Goal: Task Accomplishment & Management: Use online tool/utility

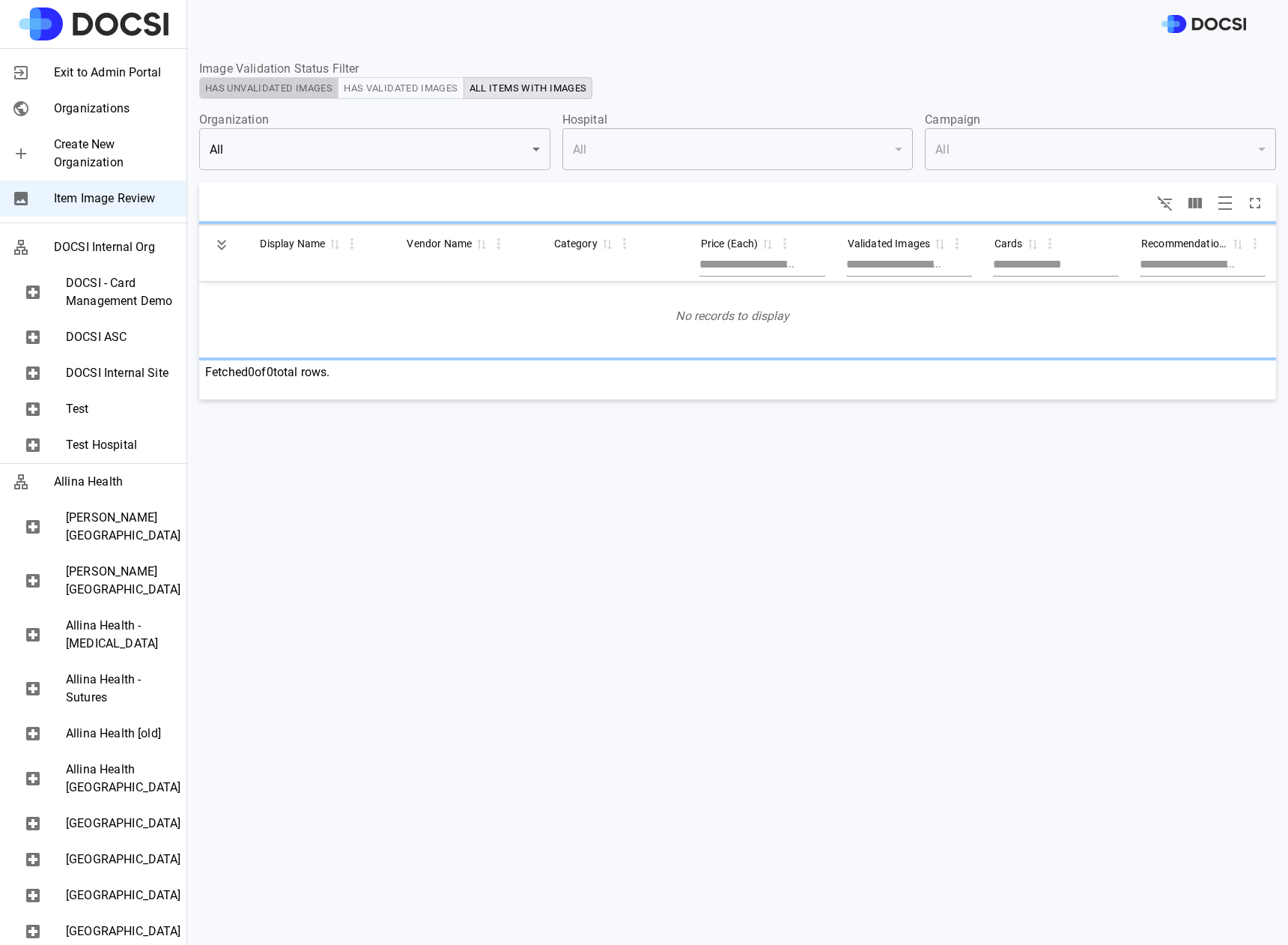
click at [290, 90] on button "Has Unvalidated Images" at bounding box center [268, 88] width 139 height 22
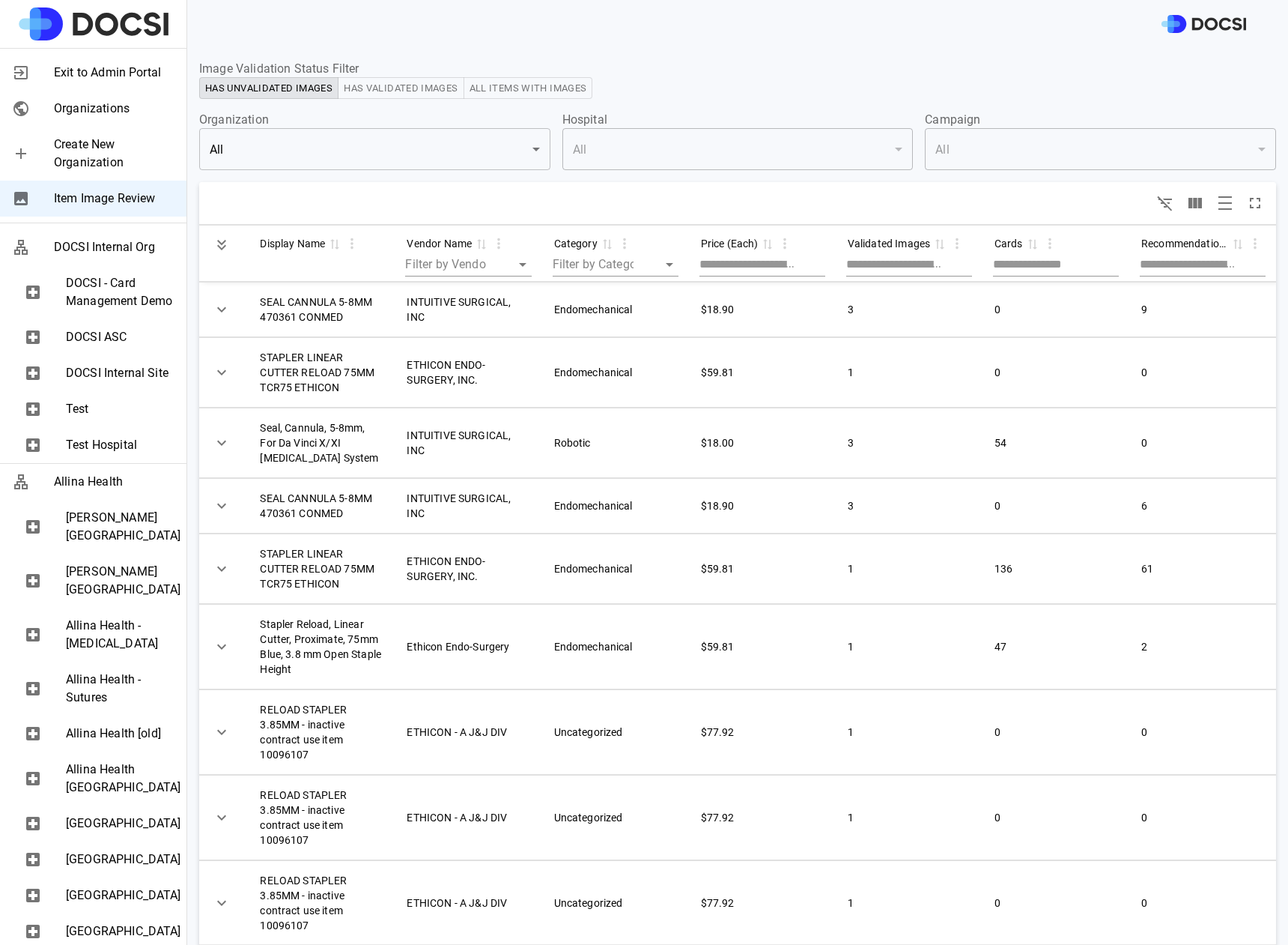
click at [370, 151] on body "Exit to Admin Portal Organizations Create New Organization Item Image Review DO…" at bounding box center [644, 472] width 1288 height 945
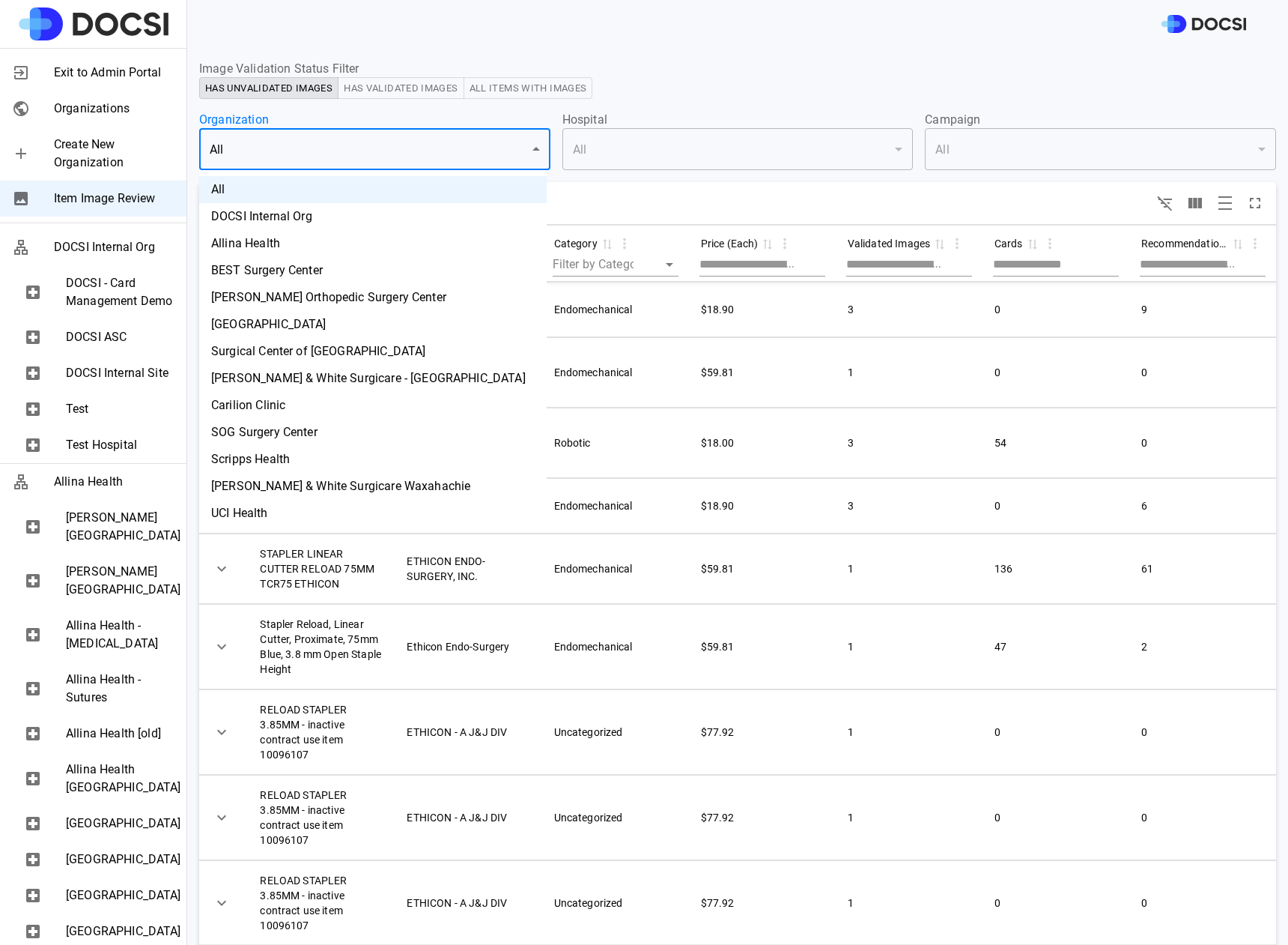
click at [282, 408] on li "Carilion Clinic" at bounding box center [372, 405] width 347 height 27
type input "*"
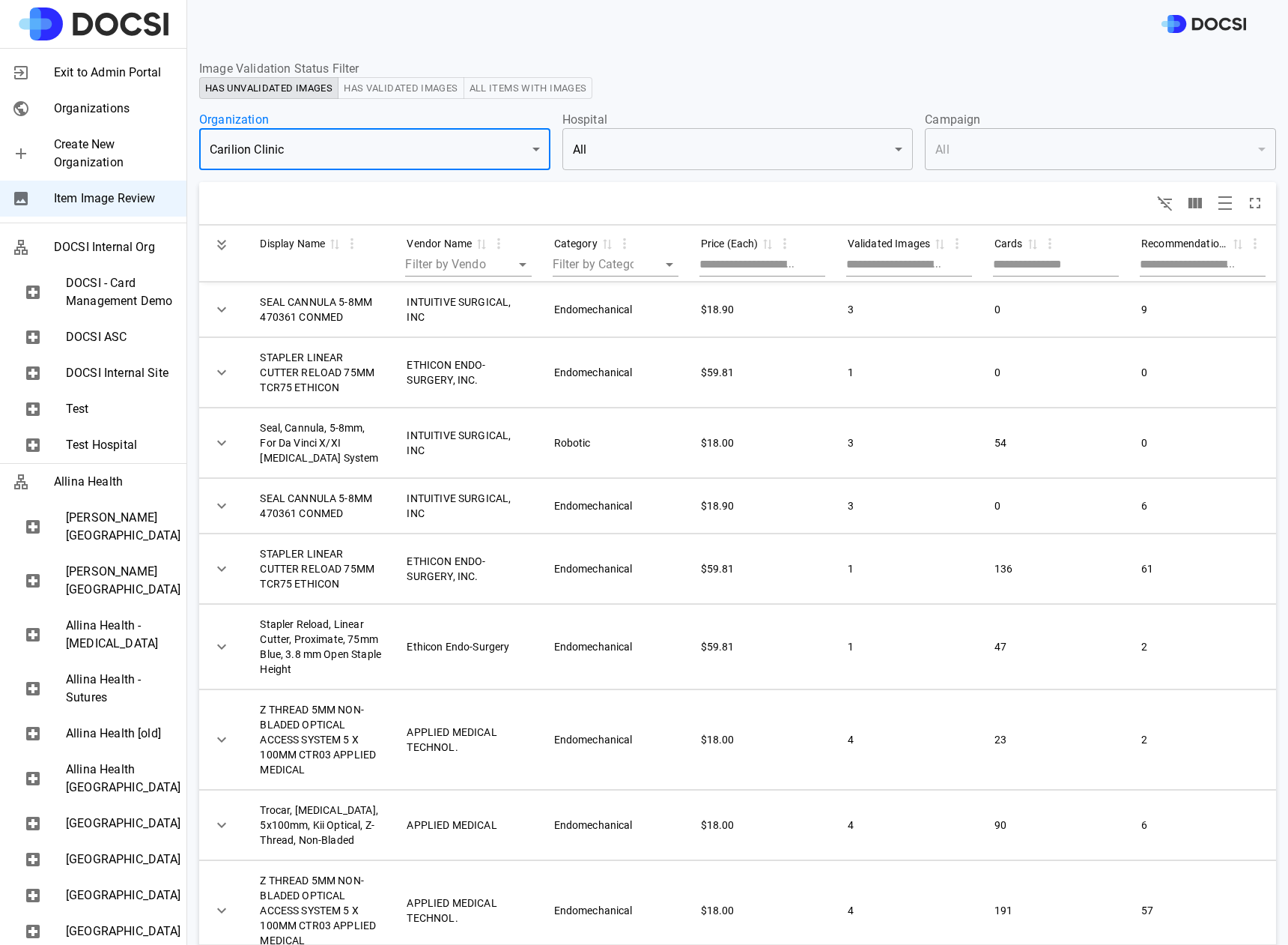
click at [731, 140] on body "Exit to Admin Portal Organizations Create New Organization Item Image Review DO…" at bounding box center [644, 472] width 1288 height 945
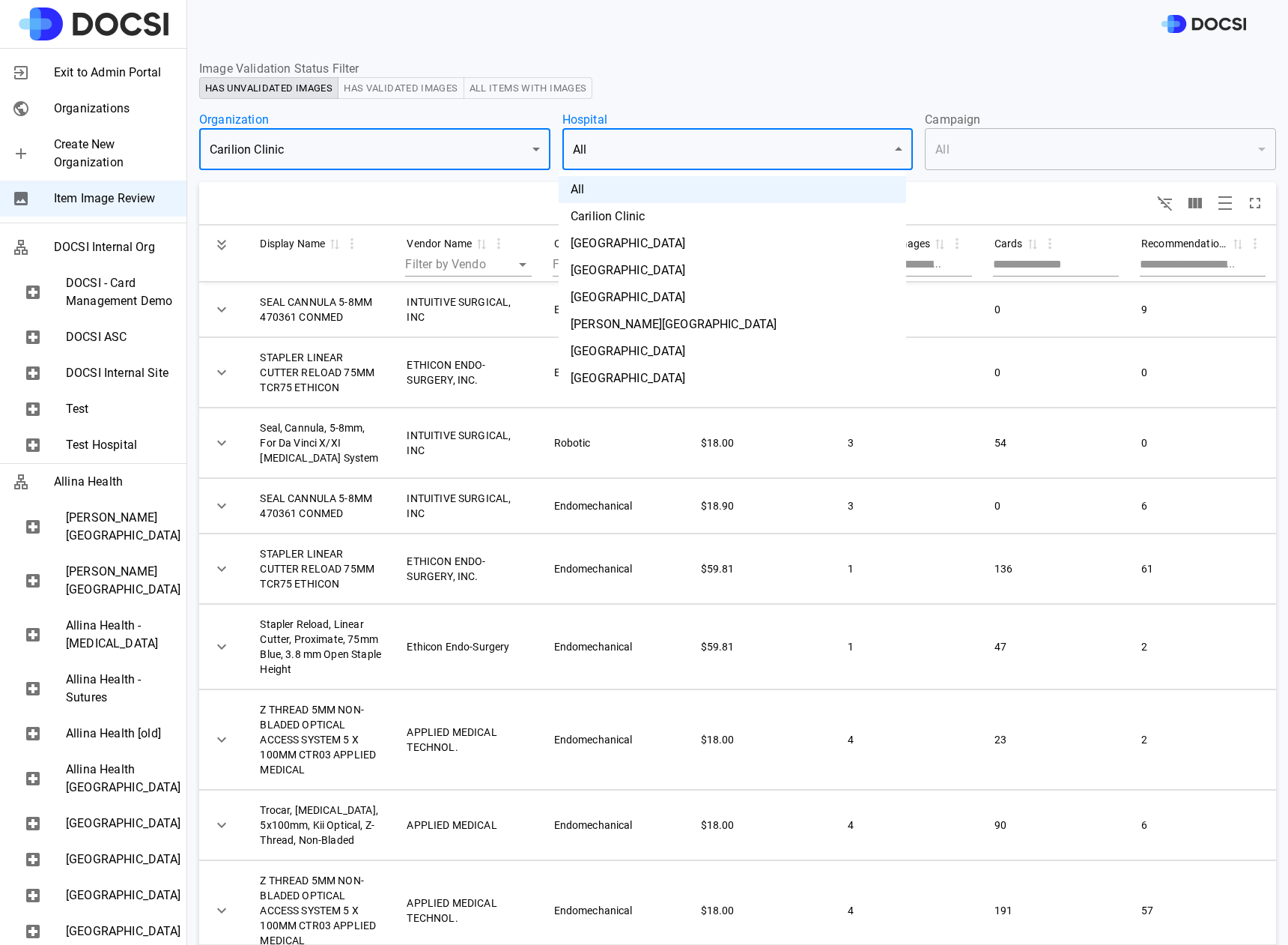
click at [718, 245] on li "[GEOGRAPHIC_DATA]" at bounding box center [732, 243] width 347 height 27
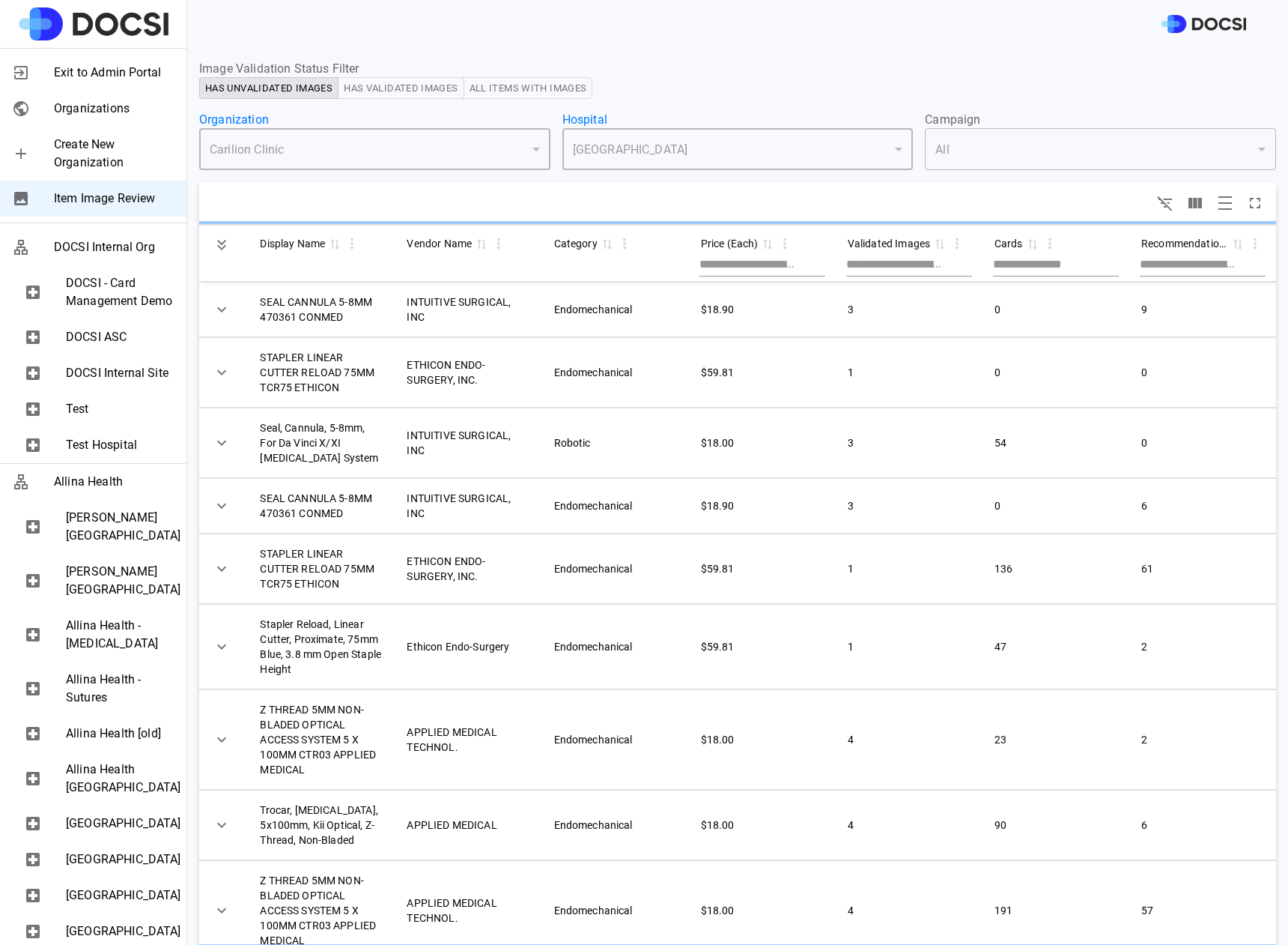
type input "**"
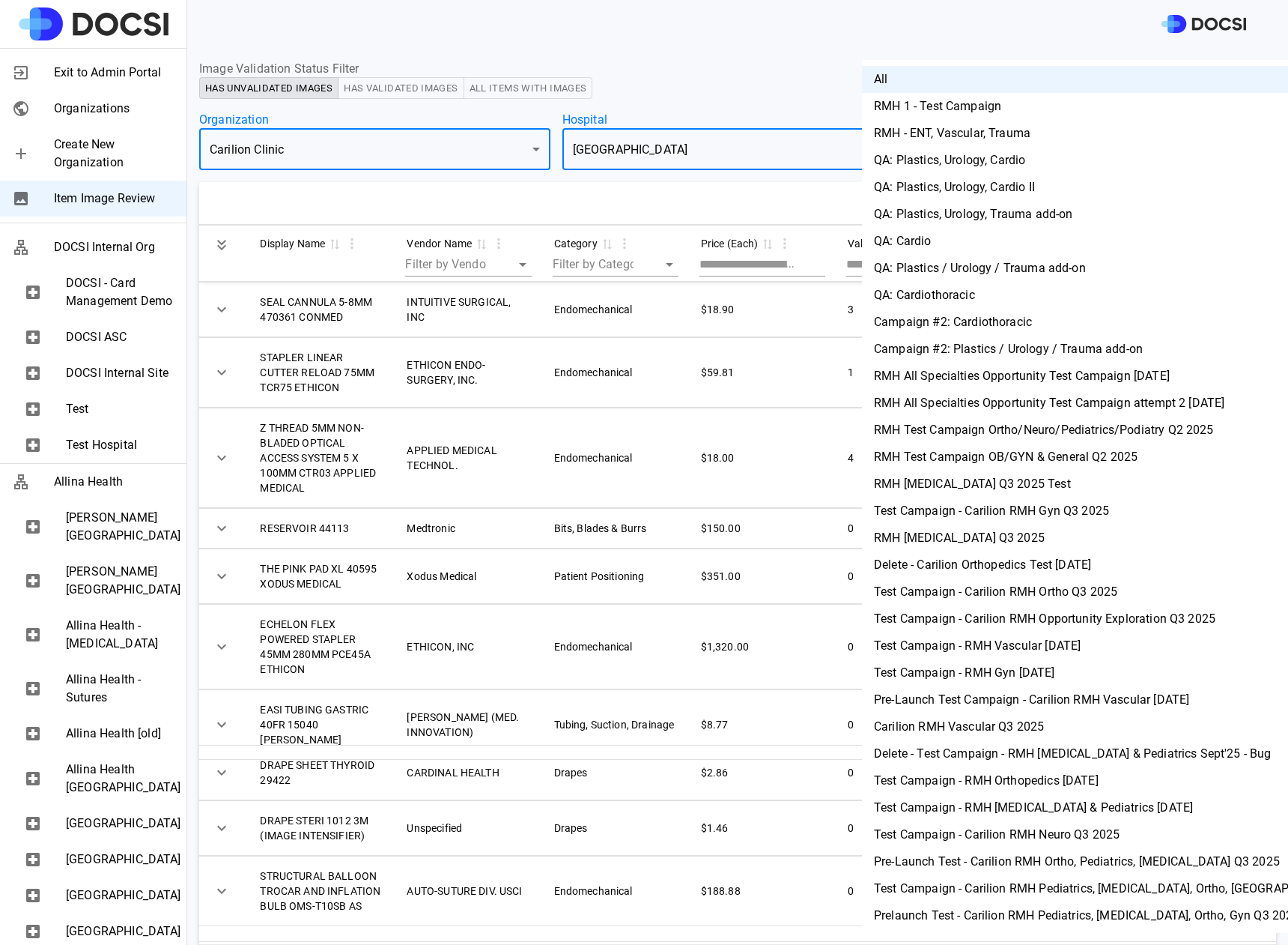
click at [970, 158] on body "Exit to Admin Portal Organizations Create New Organization Item Image Review DO…" at bounding box center [644, 472] width 1288 height 945
click at [992, 702] on li "Pre-Launch Test Campaign - Carilion RMH Vascular [DATE]" at bounding box center [1109, 700] width 495 height 27
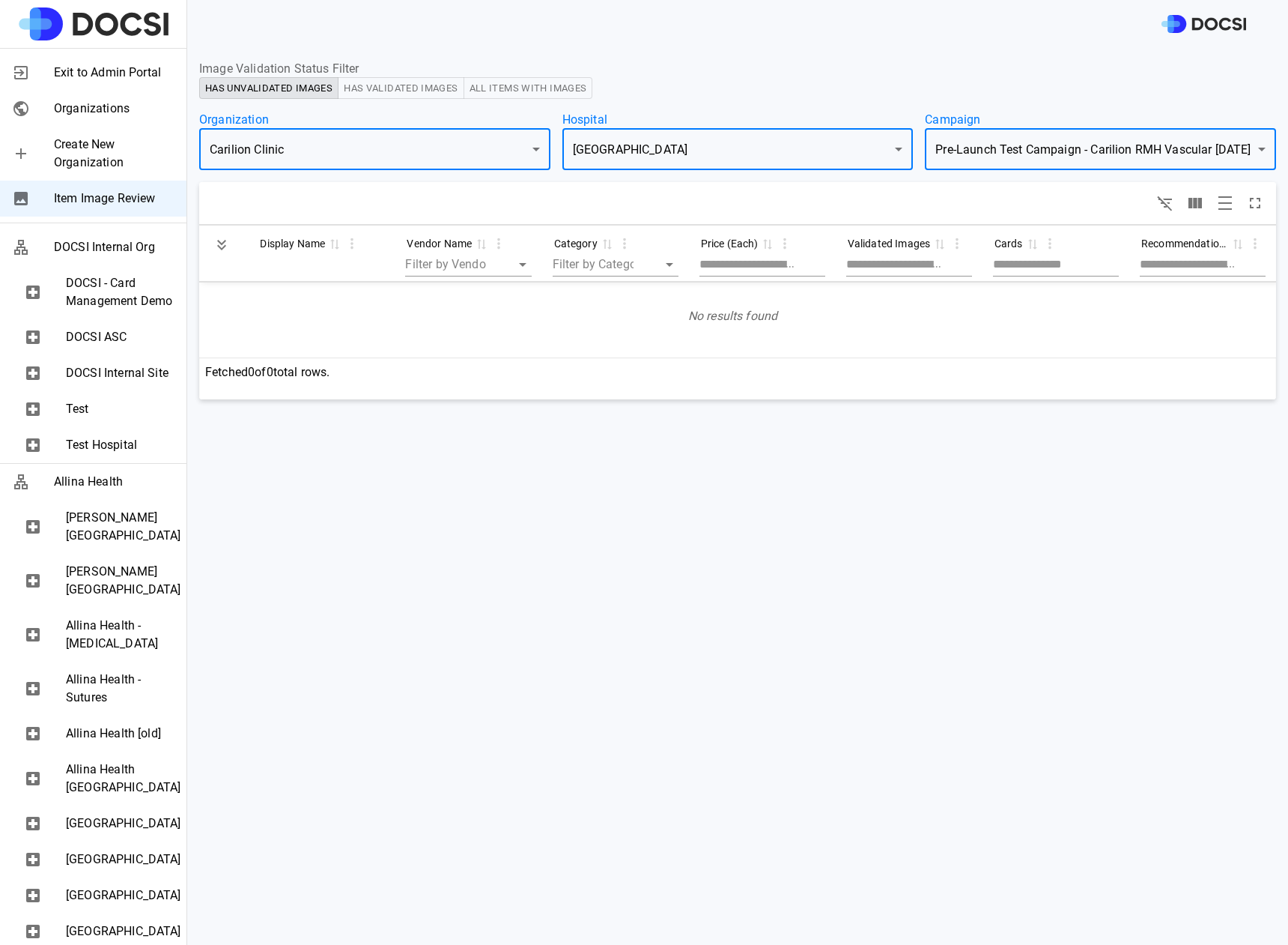
click at [995, 185] on div at bounding box center [738, 203] width 1077 height 42
click at [993, 164] on body "Exit to Admin Portal Organizations Create New Organization Item Image Review DO…" at bounding box center [644, 472] width 1288 height 945
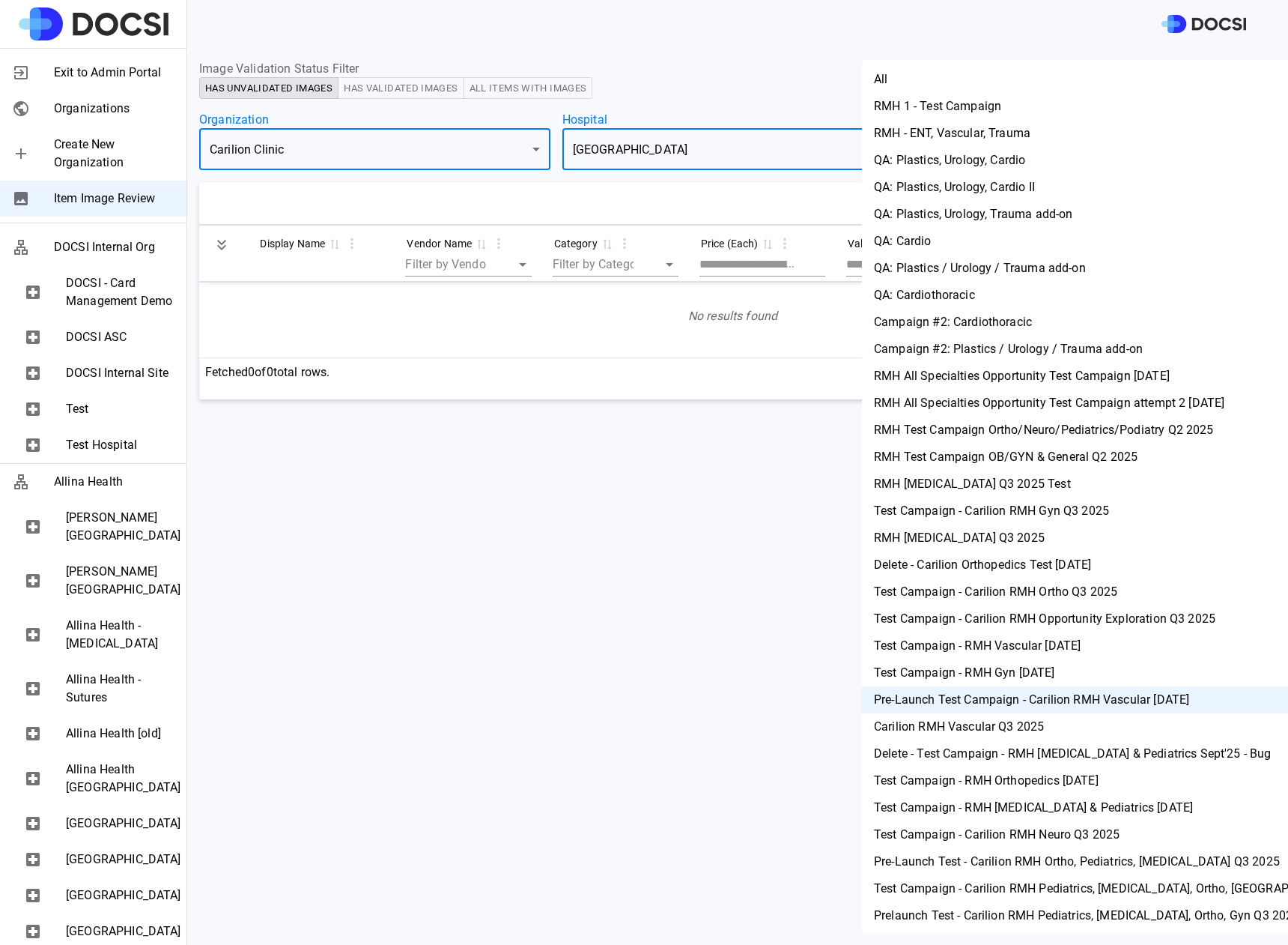
scroll to position [137, 0]
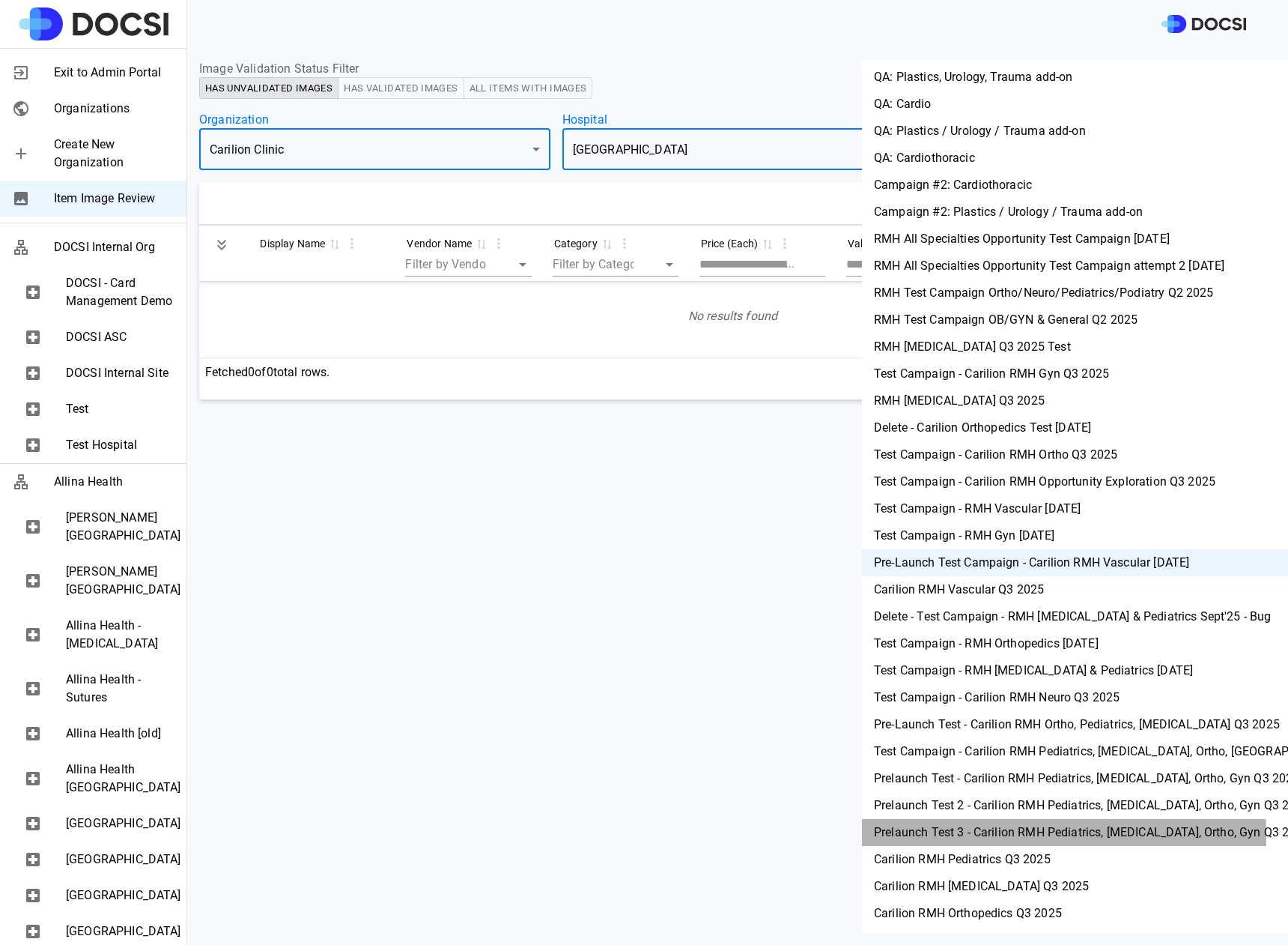
click at [965, 835] on li "Prelaunch Test 3 - Carilion RMH Pediatrics, [MEDICAL_DATA], Ortho, Gyn Q3 2025" at bounding box center [1109, 832] width 495 height 27
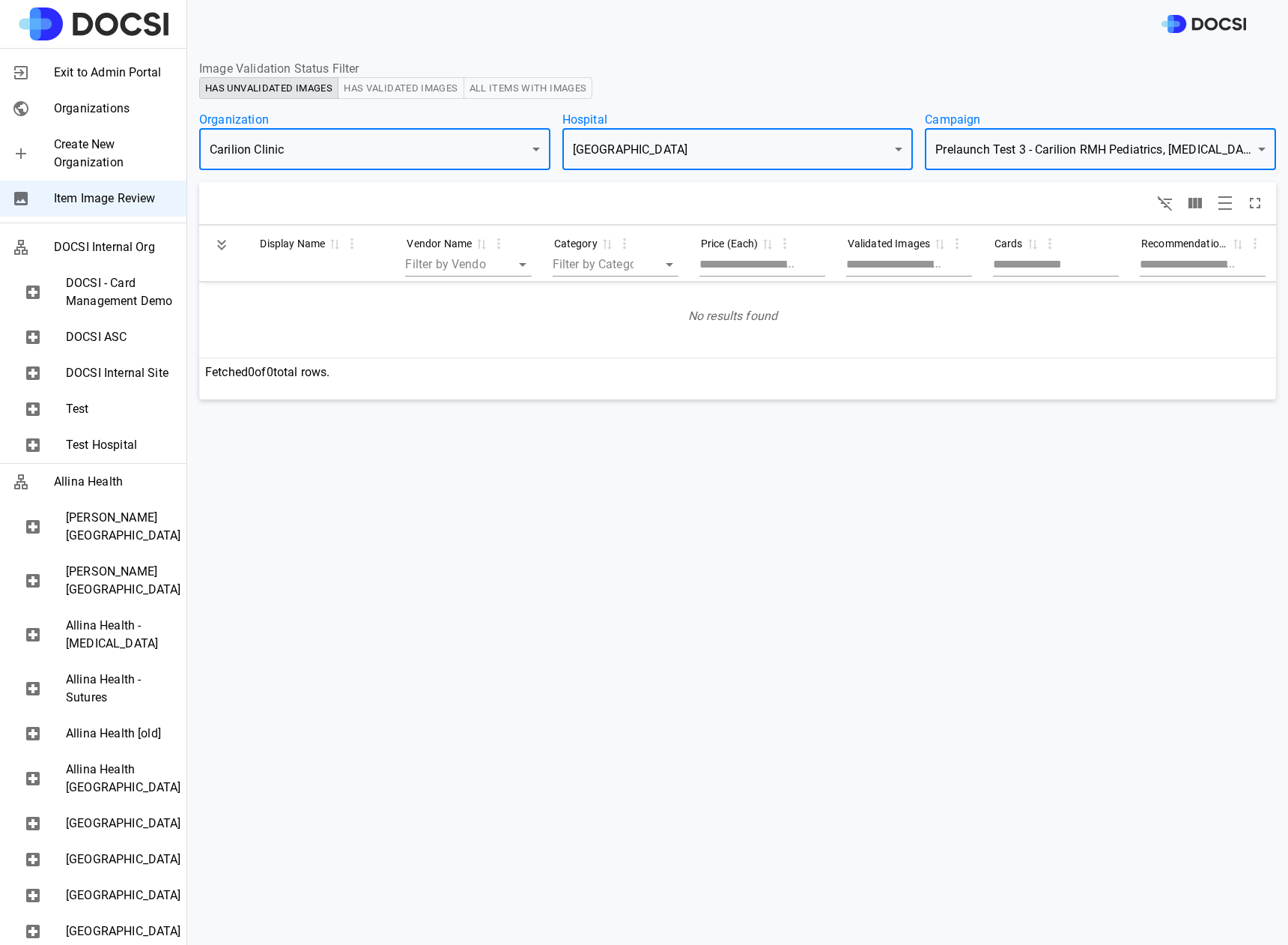
click at [1096, 143] on body "Exit to Admin Portal Organizations Create New Organization Item Image Review DO…" at bounding box center [644, 472] width 1288 height 945
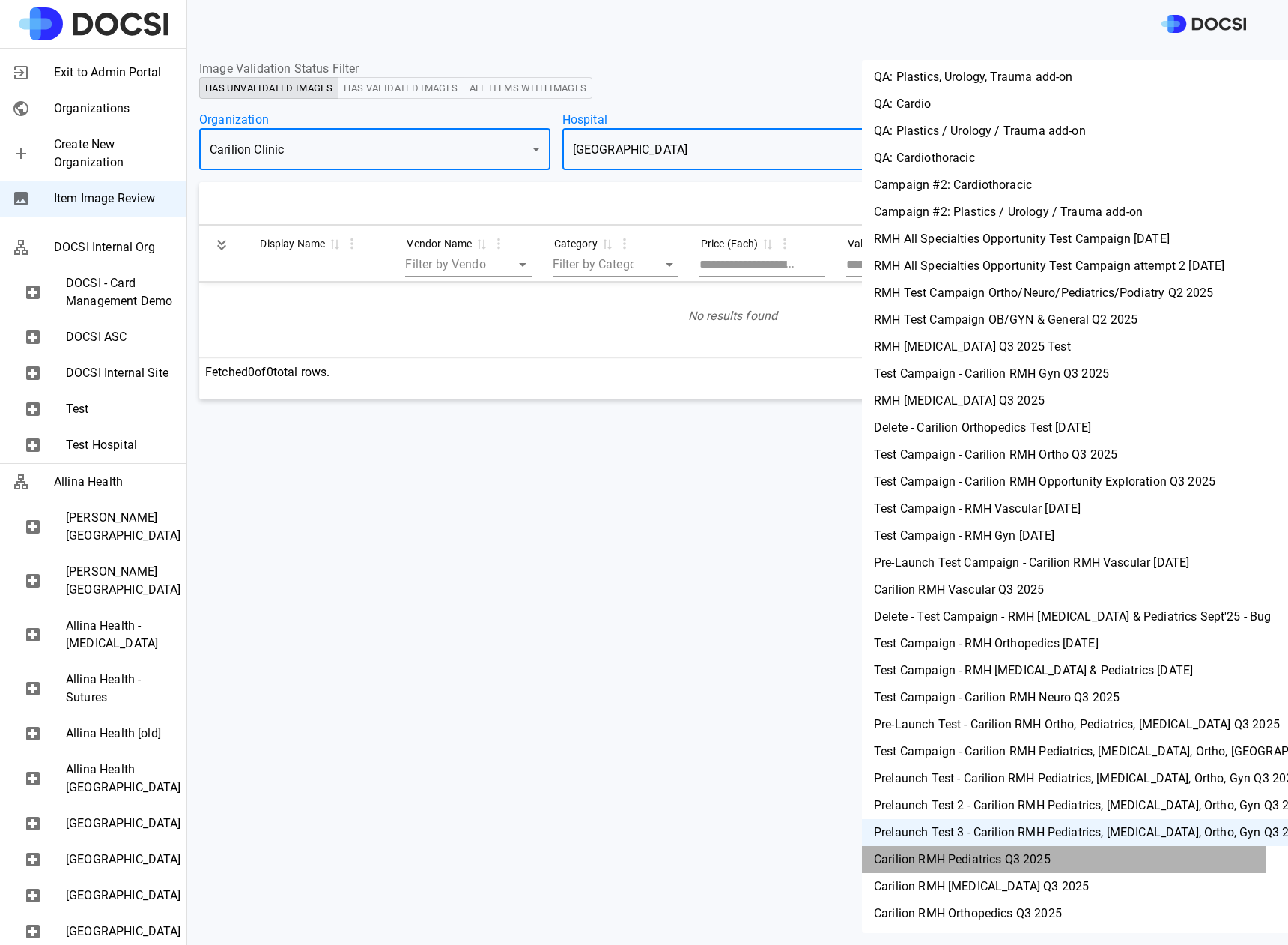
click at [967, 865] on li "Carilion RMH Pediatrics Q3 2025" at bounding box center [1109, 859] width 495 height 27
type input "***"
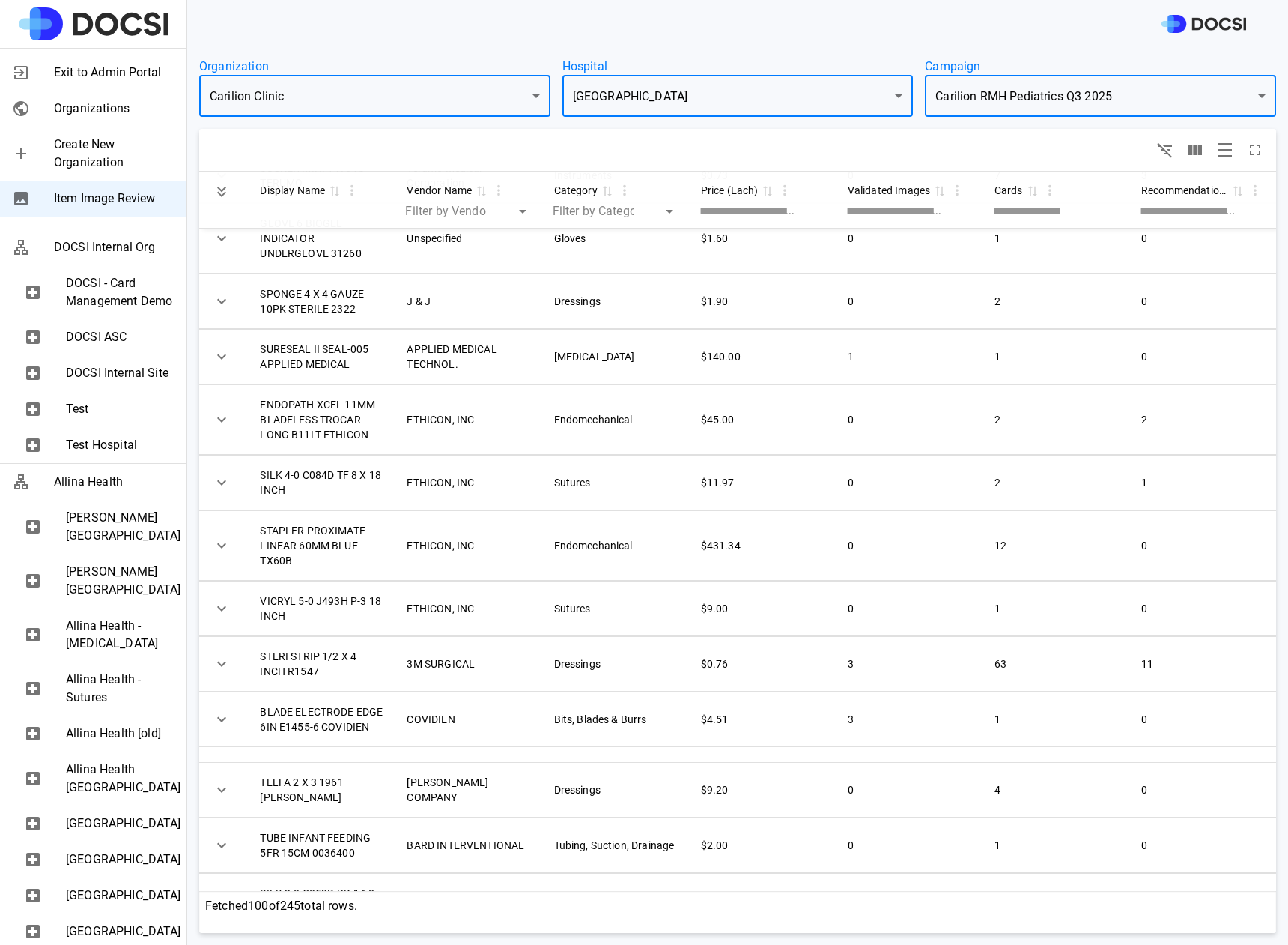
scroll to position [0, 0]
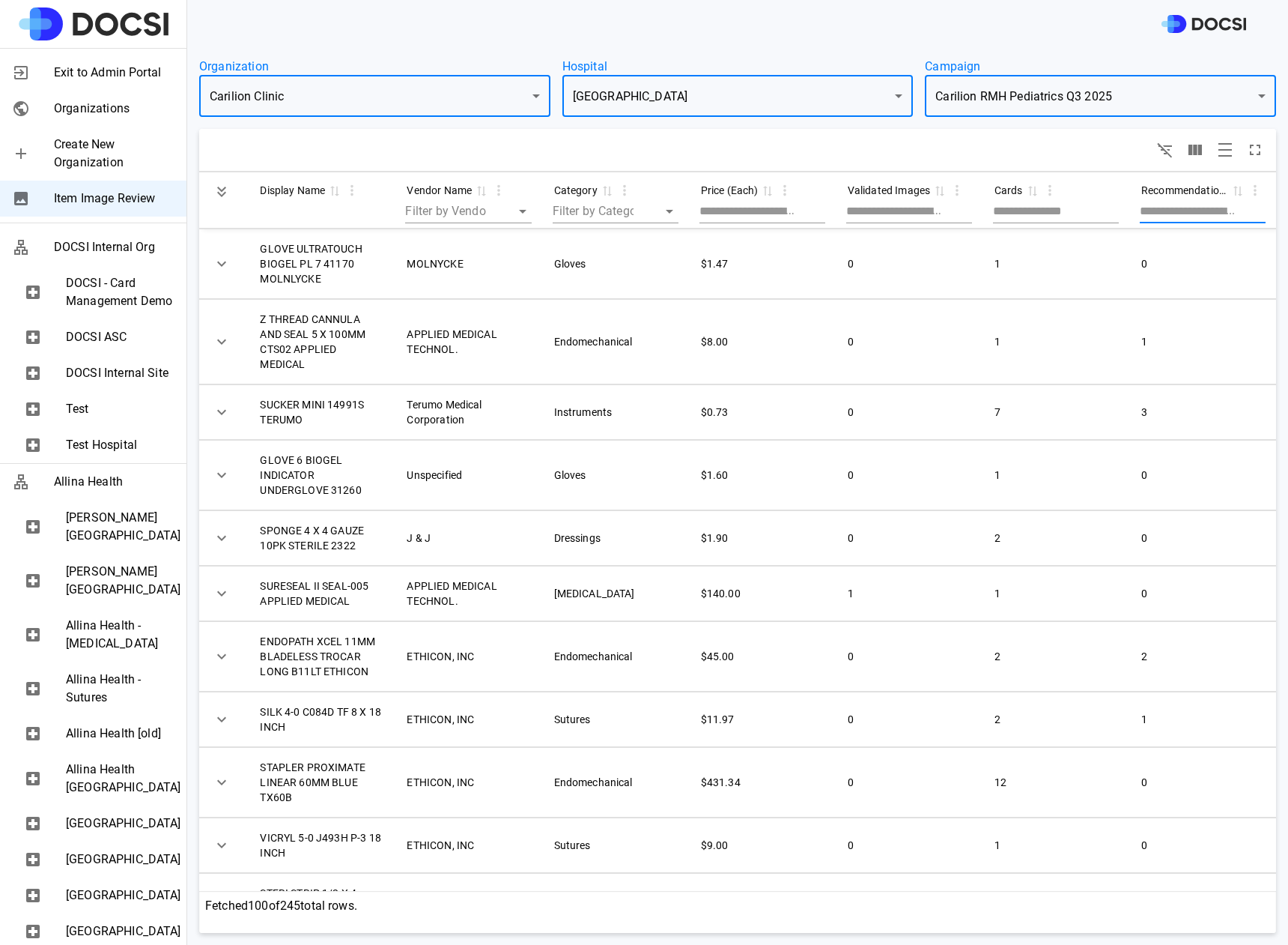
click at [1140, 215] on input "Filter by Recommendations" at bounding box center [1188, 211] width 96 height 24
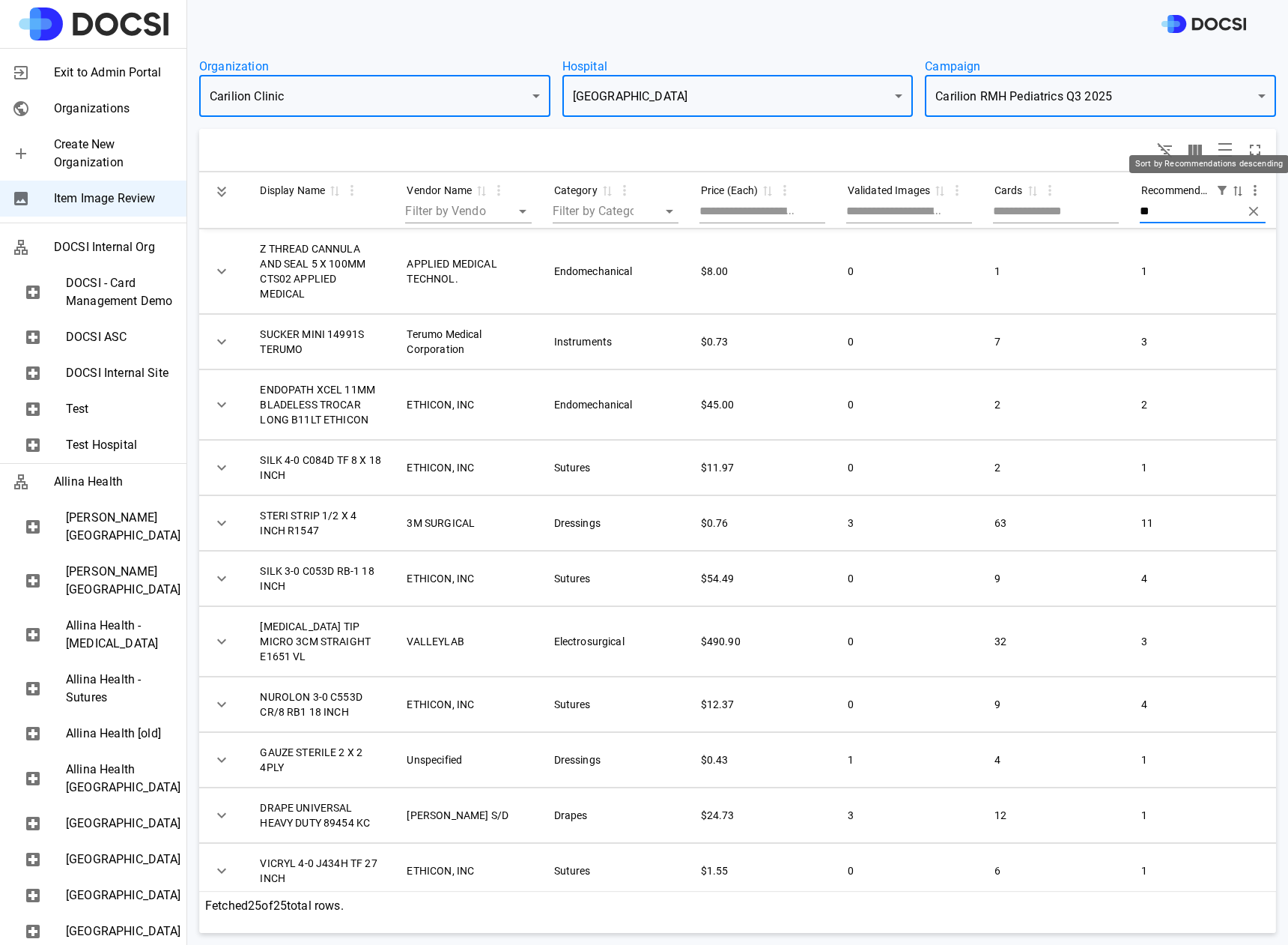
type input "**"
click at [1231, 187] on icon "Sort by Recommendations descending" at bounding box center [1238, 191] width 13 height 12
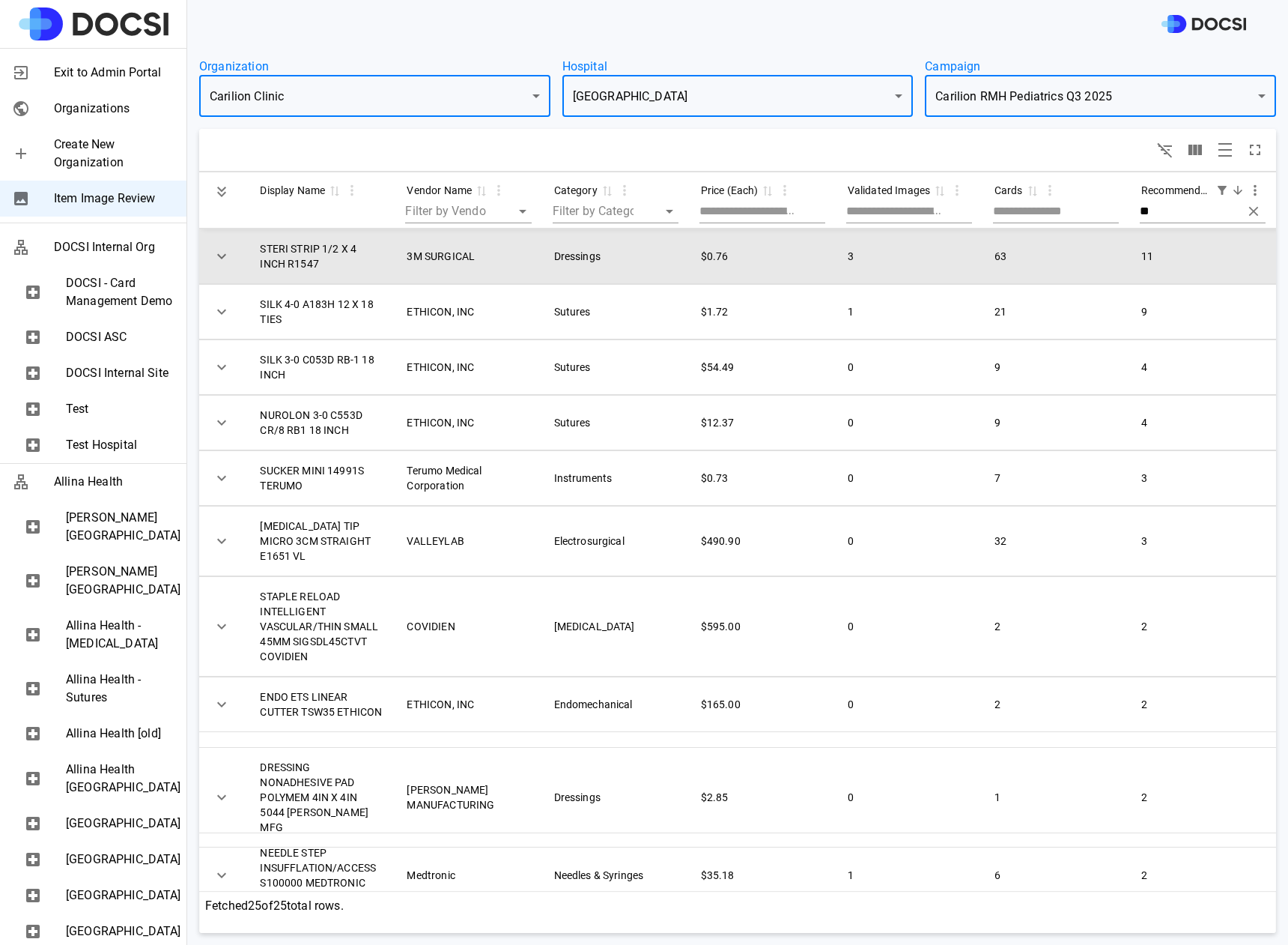
click at [219, 252] on icon "Expand" at bounding box center [221, 256] width 18 height 18
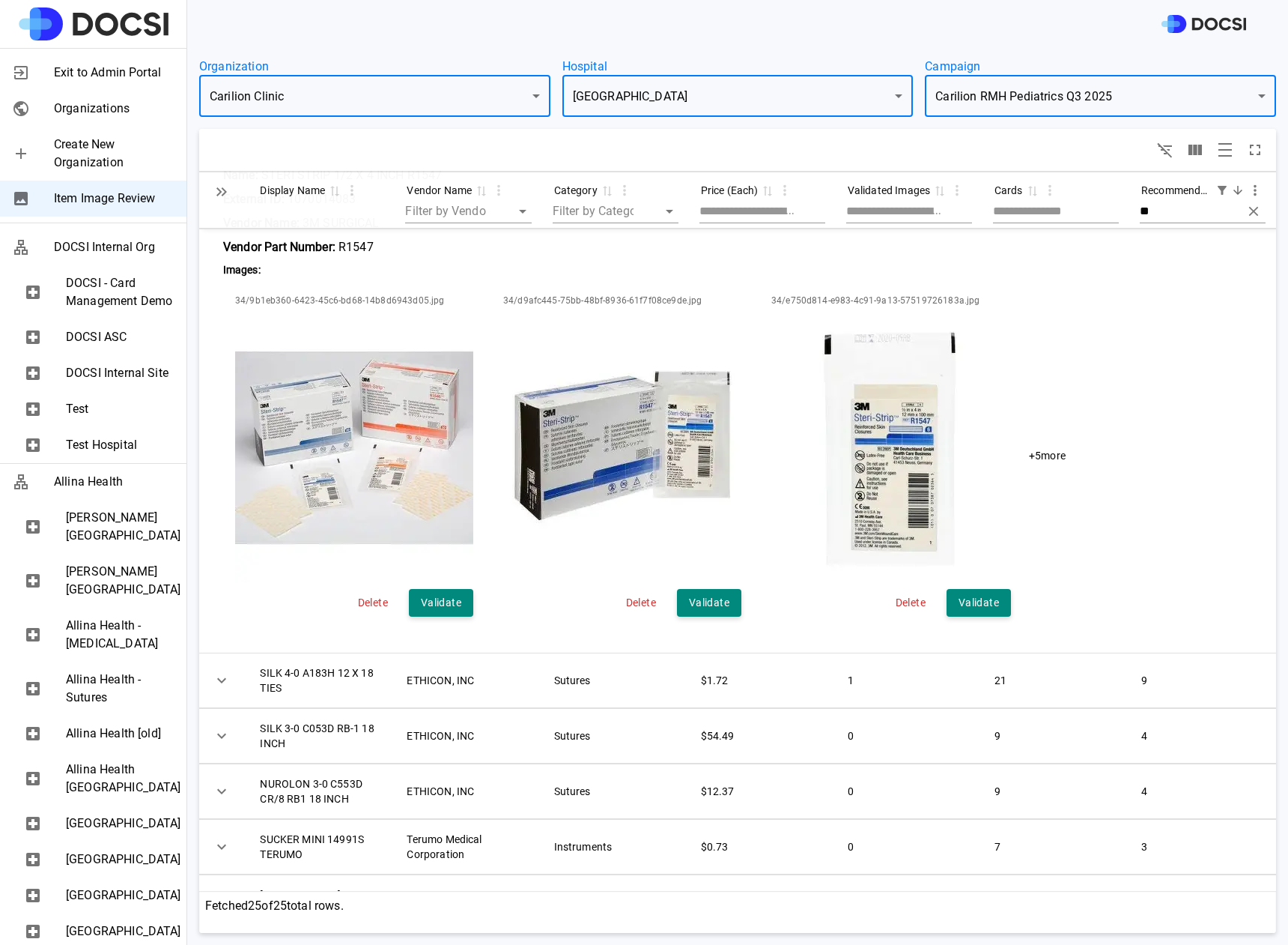
scroll to position [185, 0]
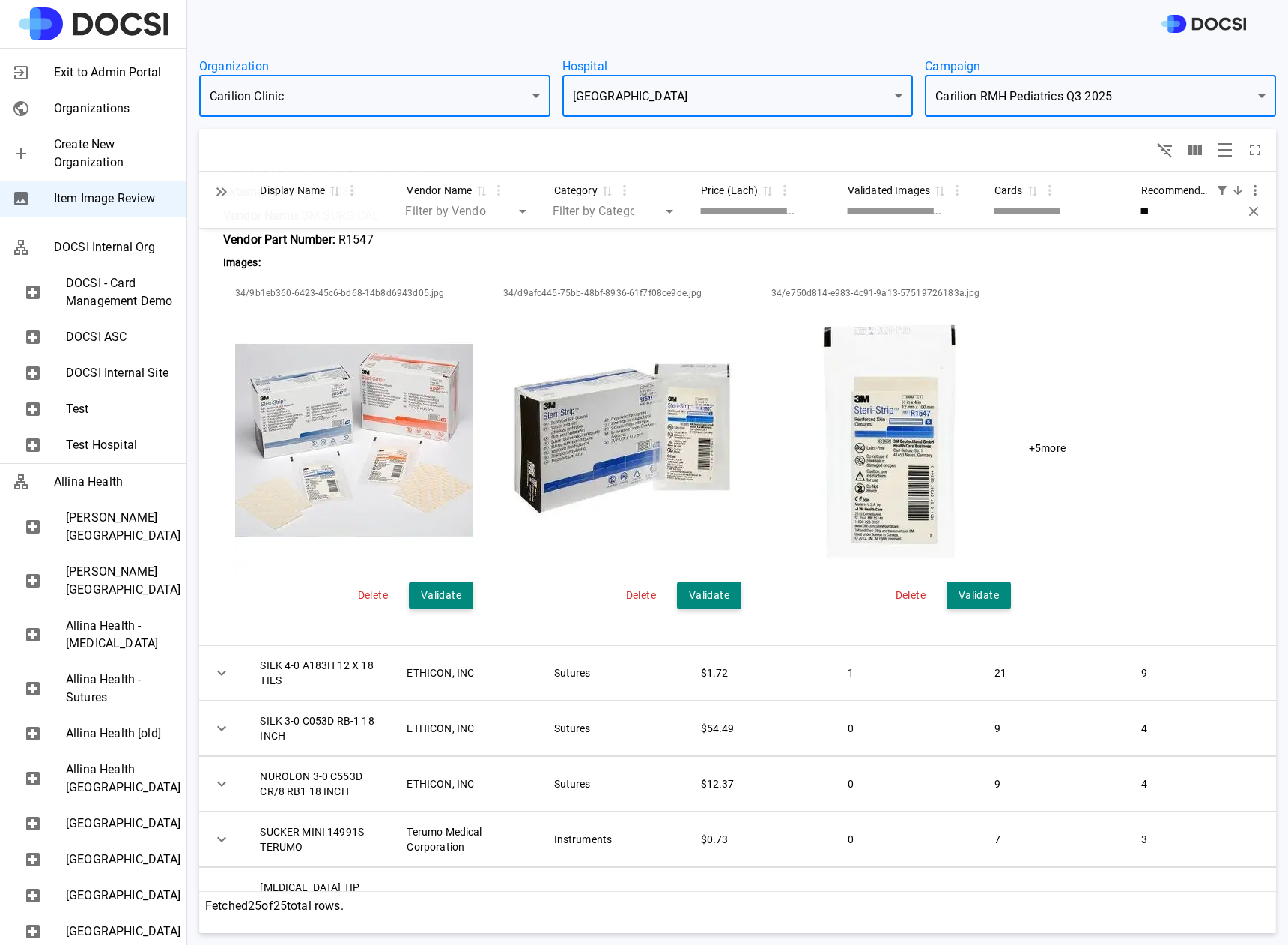
click at [218, 194] on icon "Expand all" at bounding box center [218, 192] width 5 height 9
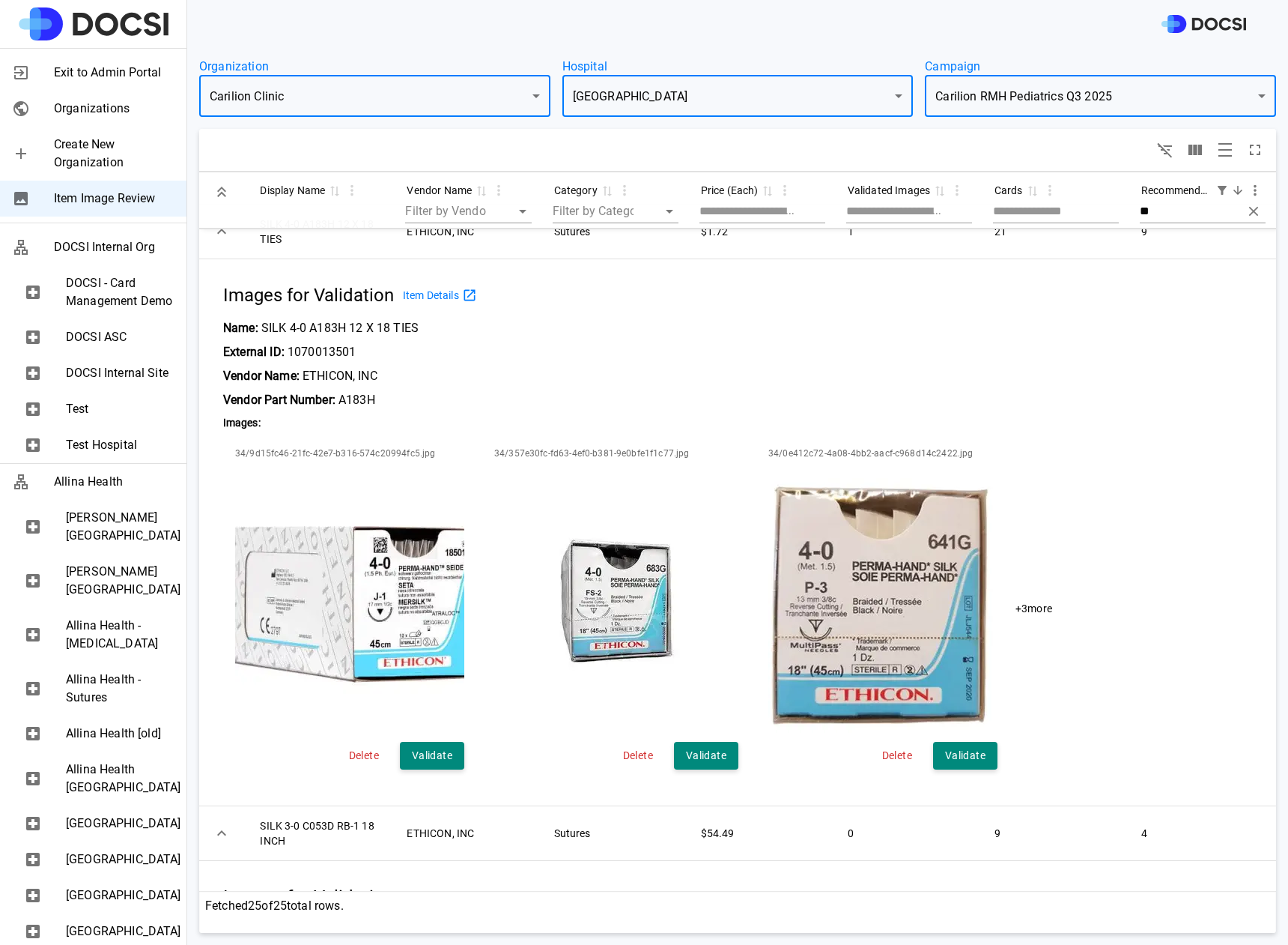
scroll to position [0, 0]
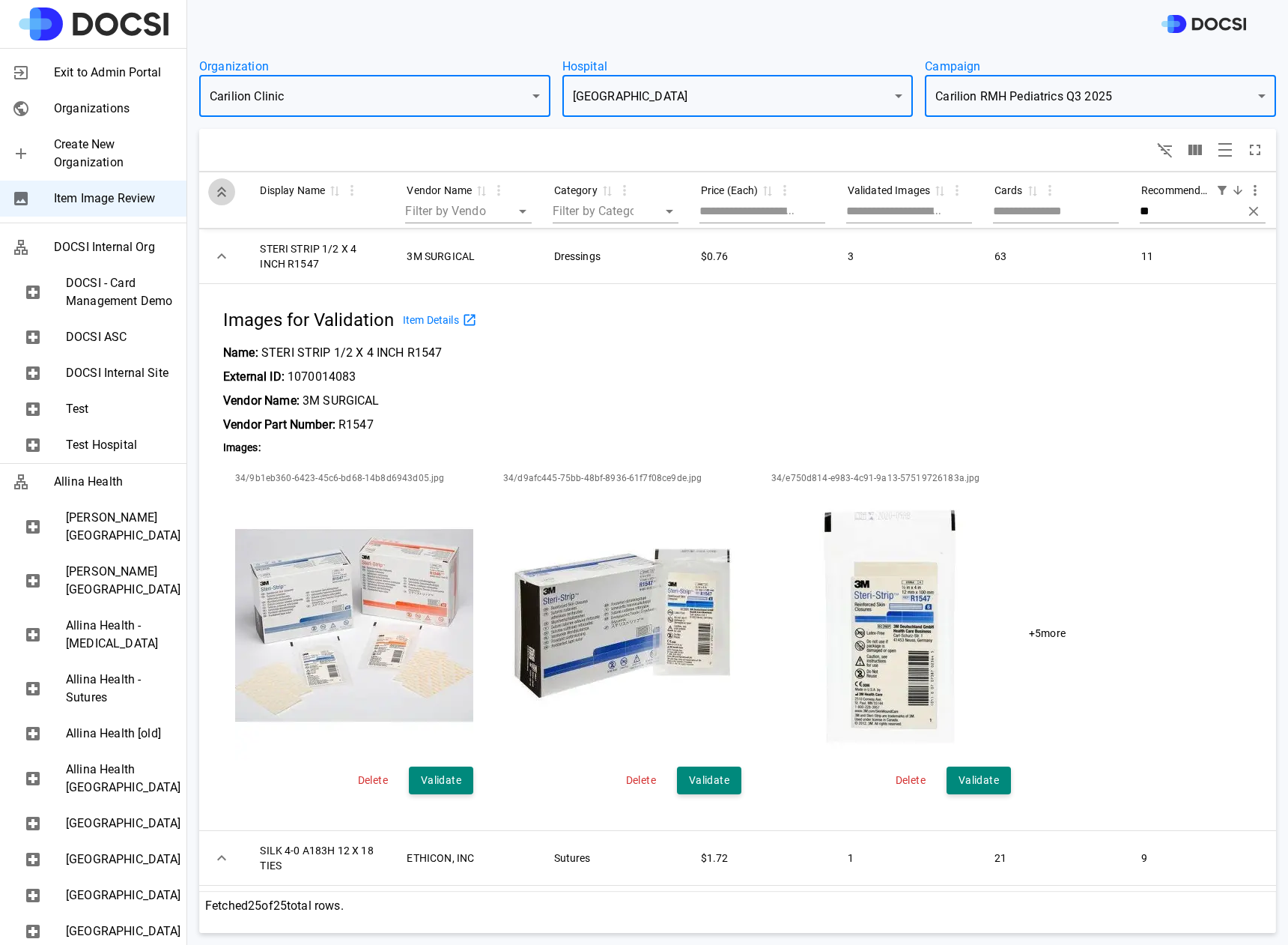
click at [221, 189] on icon "Expand all" at bounding box center [221, 189] width 9 height 5
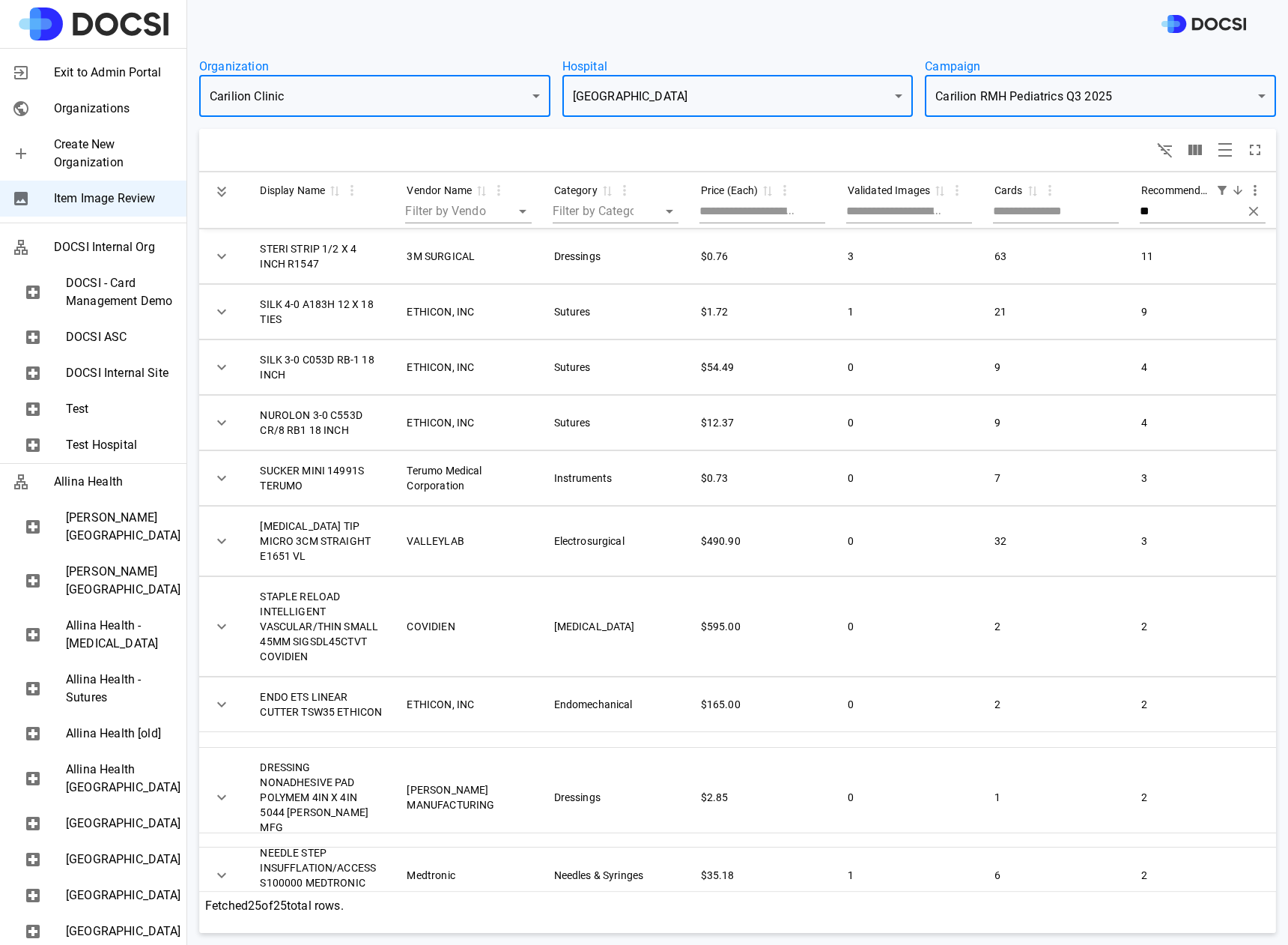
click at [296, 150] on div at bounding box center [738, 150] width 1077 height 42
click at [525, 81] on body "Exit to Admin Portal Organizations Create New Organization Item Image Review DO…" at bounding box center [644, 472] width 1288 height 945
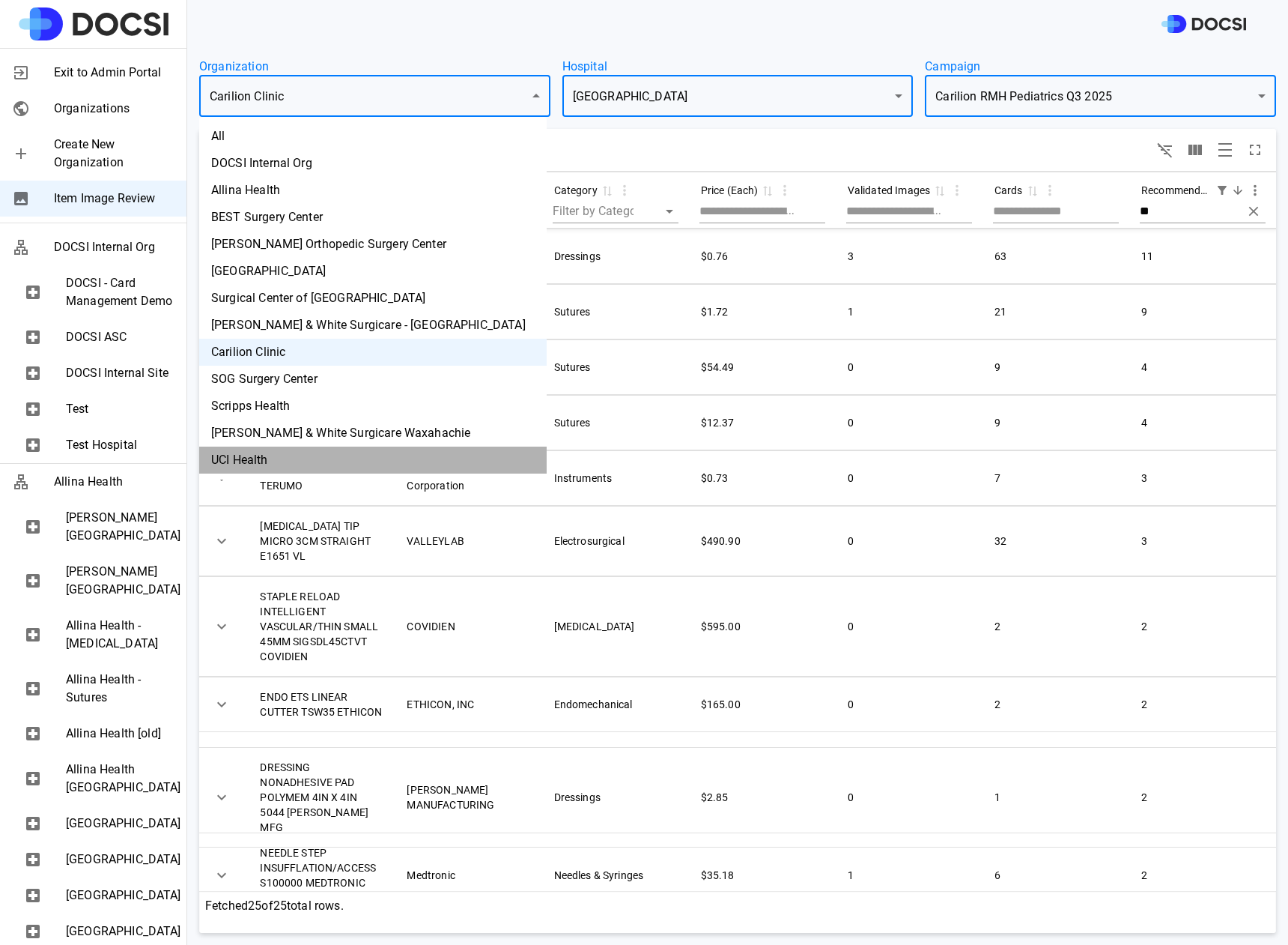
click at [307, 452] on li "UCI Health" at bounding box center [372, 460] width 347 height 27
type input "**"
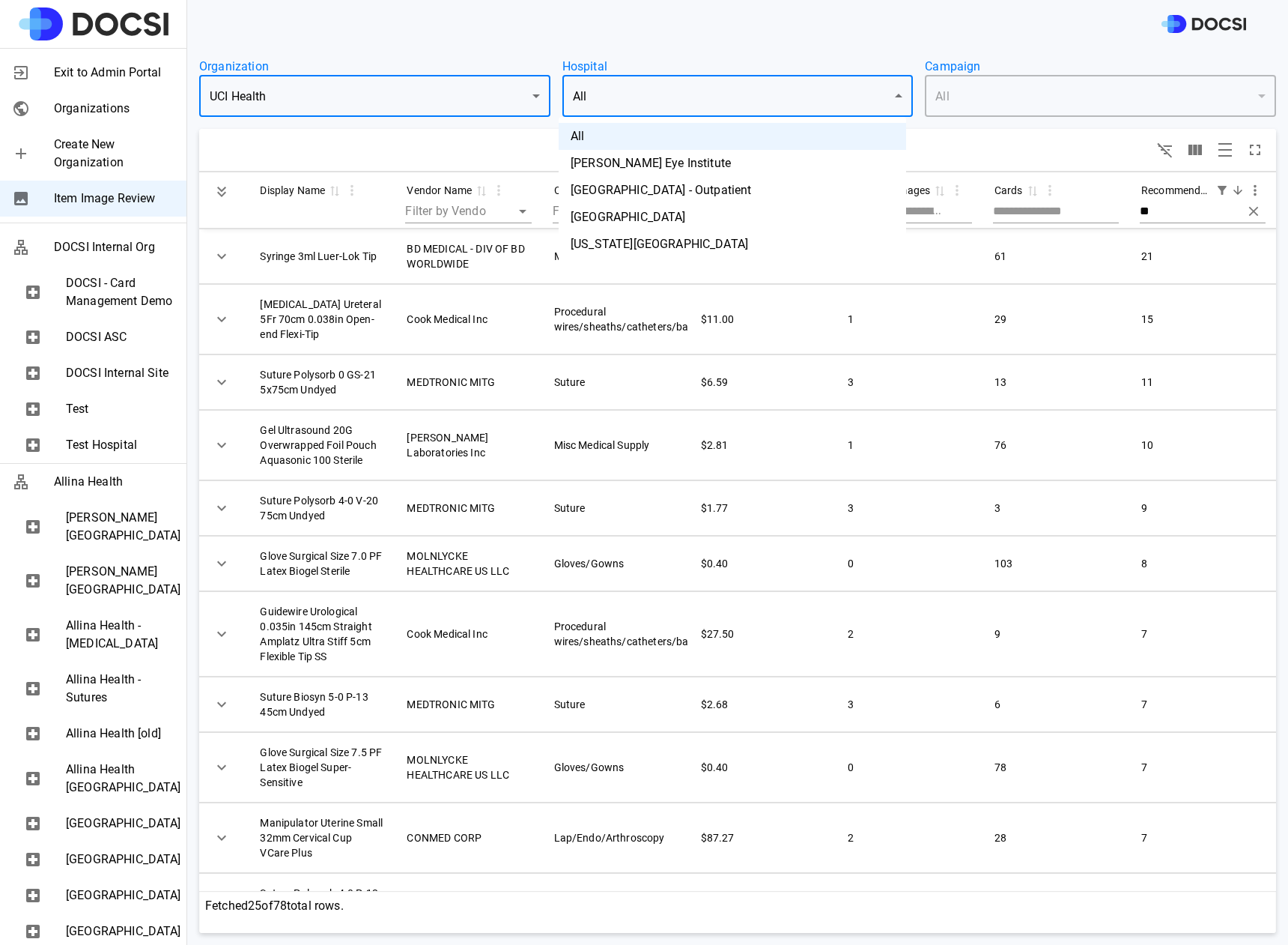
click at [743, 97] on body "Exit to Admin Portal Organizations Create New Organization Item Image Review DO…" at bounding box center [644, 472] width 1288 height 945
click at [587, 209] on li "[GEOGRAPHIC_DATA]" at bounding box center [732, 217] width 347 height 27
type input "**"
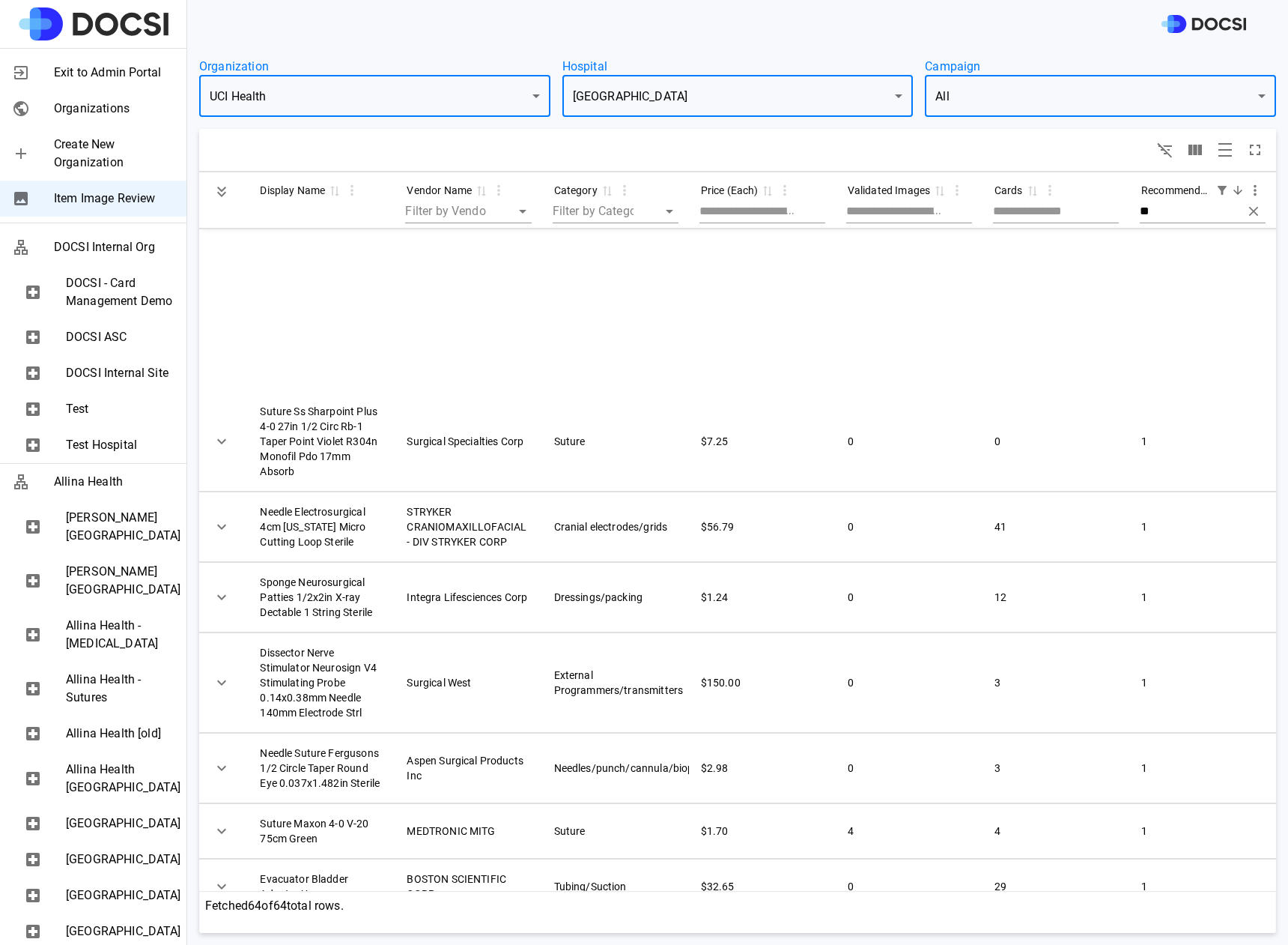
scroll to position [3606, 0]
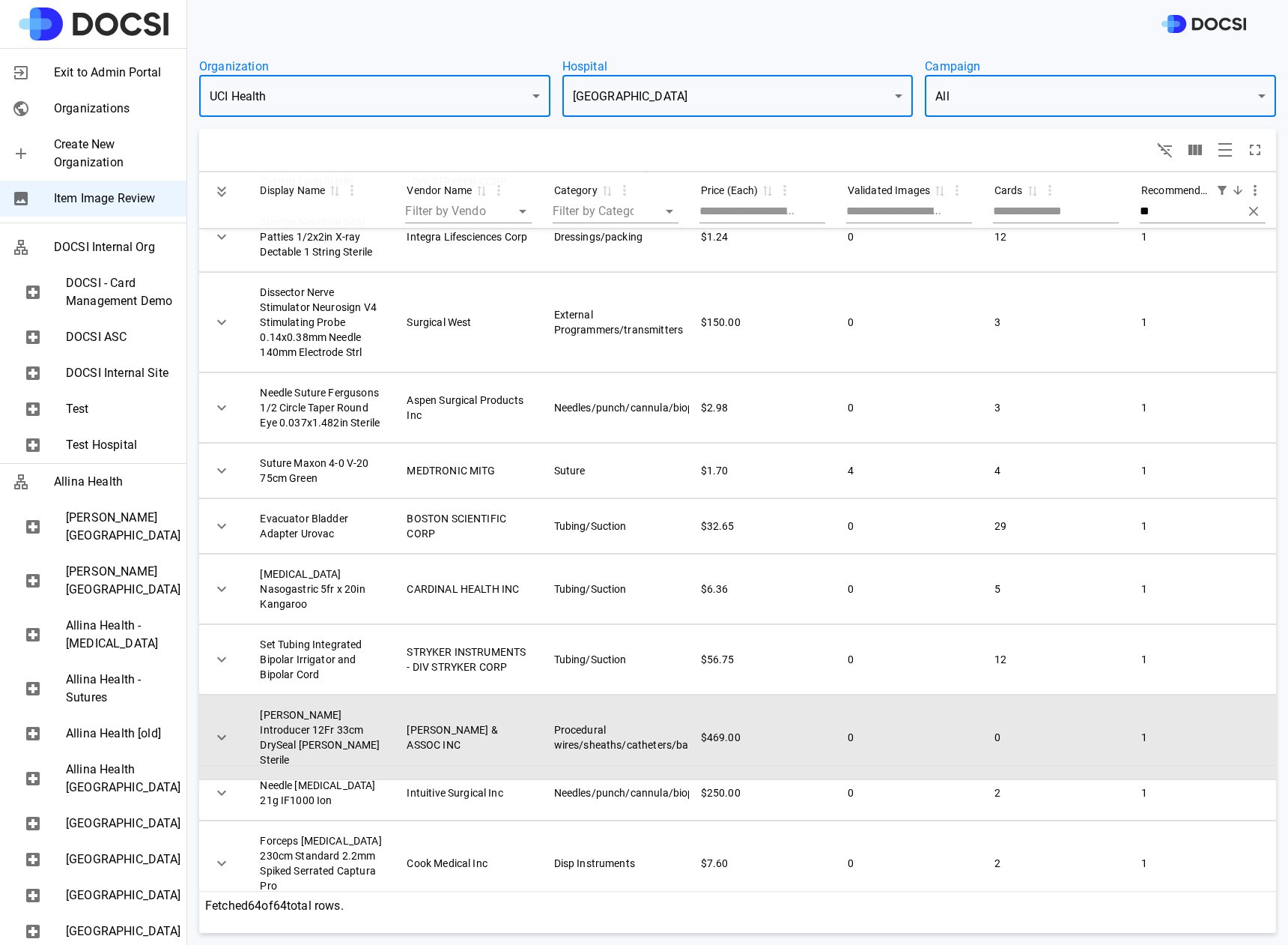
click at [218, 734] on icon "Expand" at bounding box center [221, 737] width 18 height 18
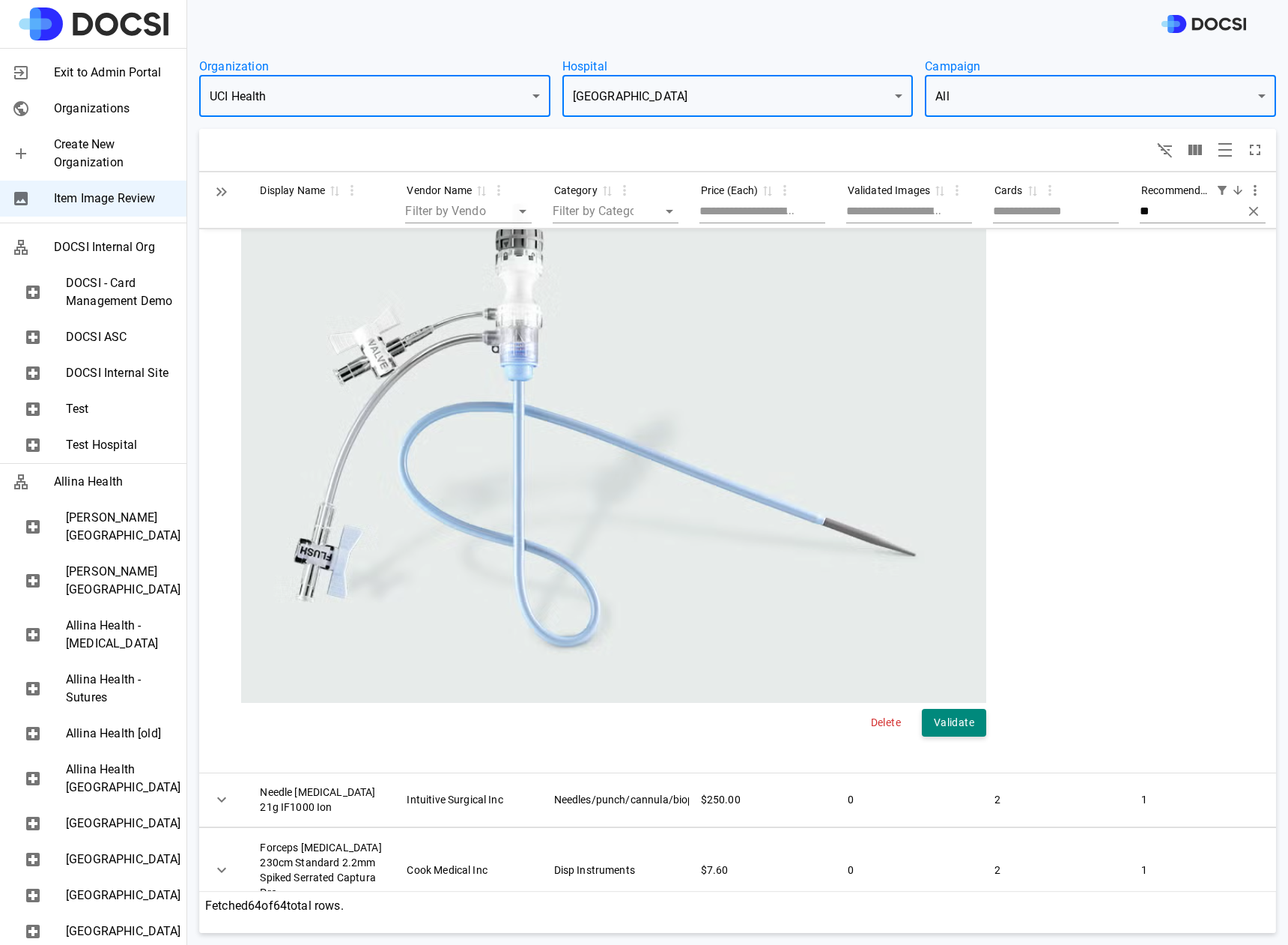
scroll to position [5088, 0]
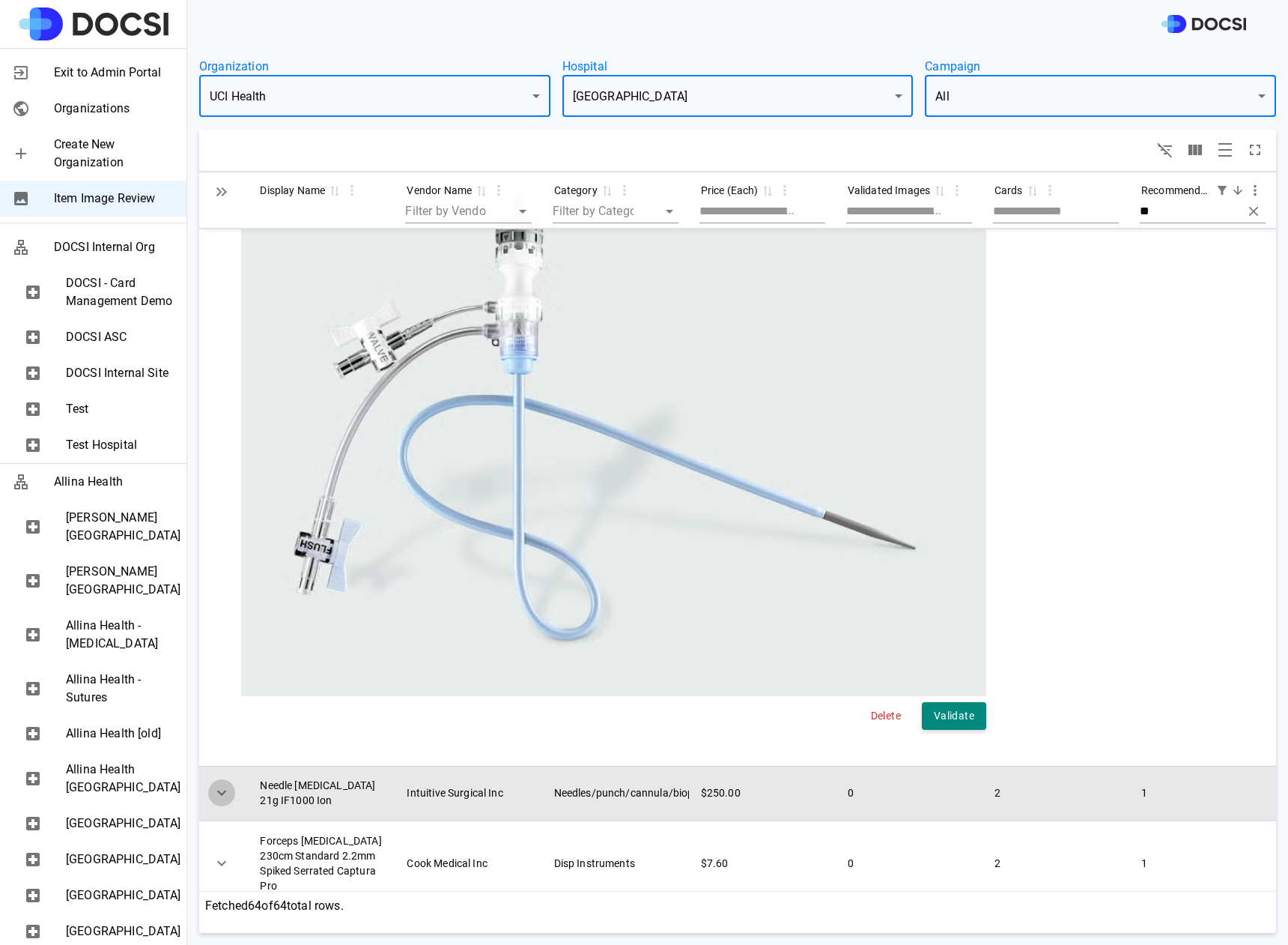
click at [222, 787] on icon "Expand" at bounding box center [221, 792] width 18 height 18
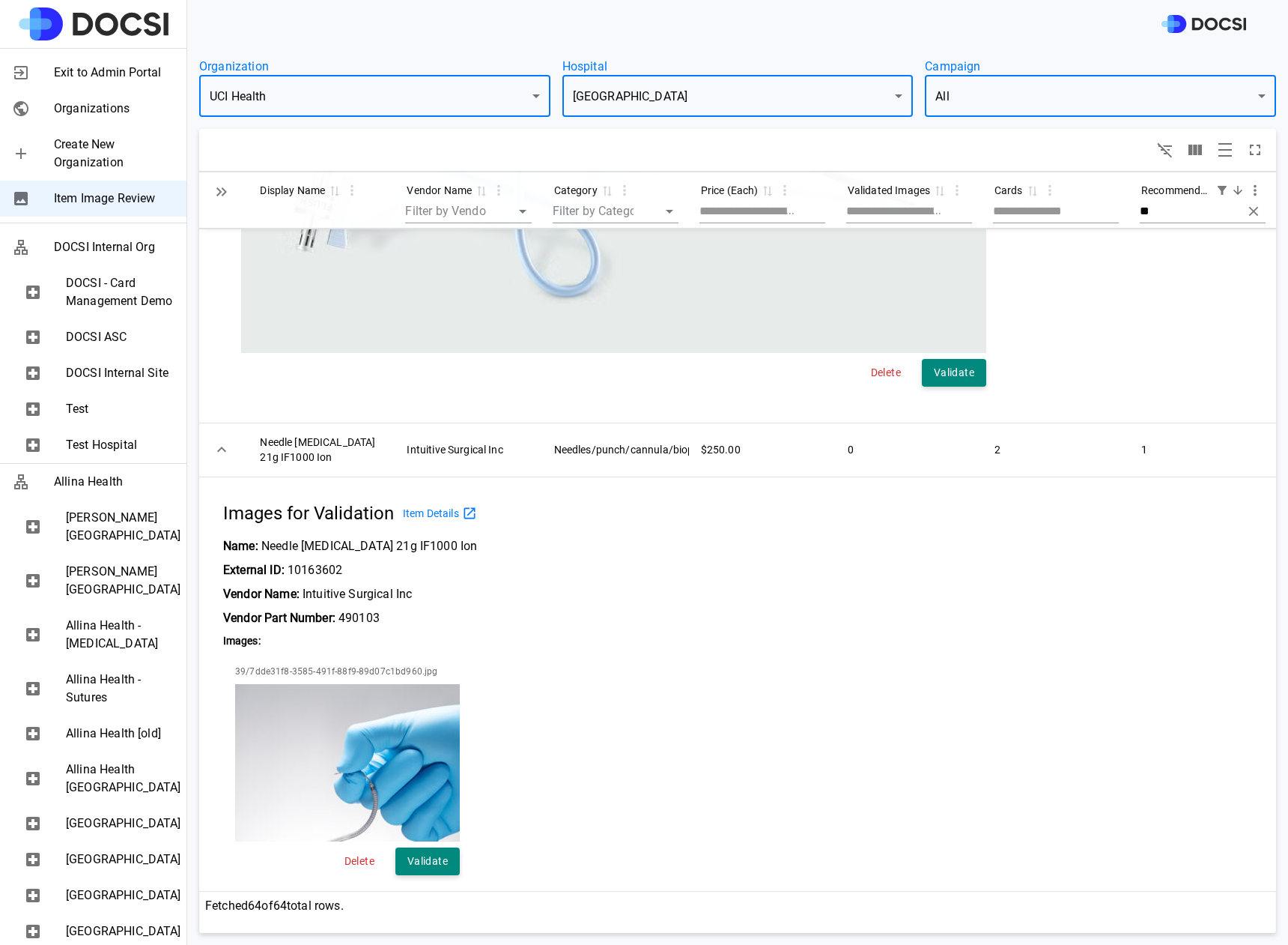
scroll to position [5429, 0]
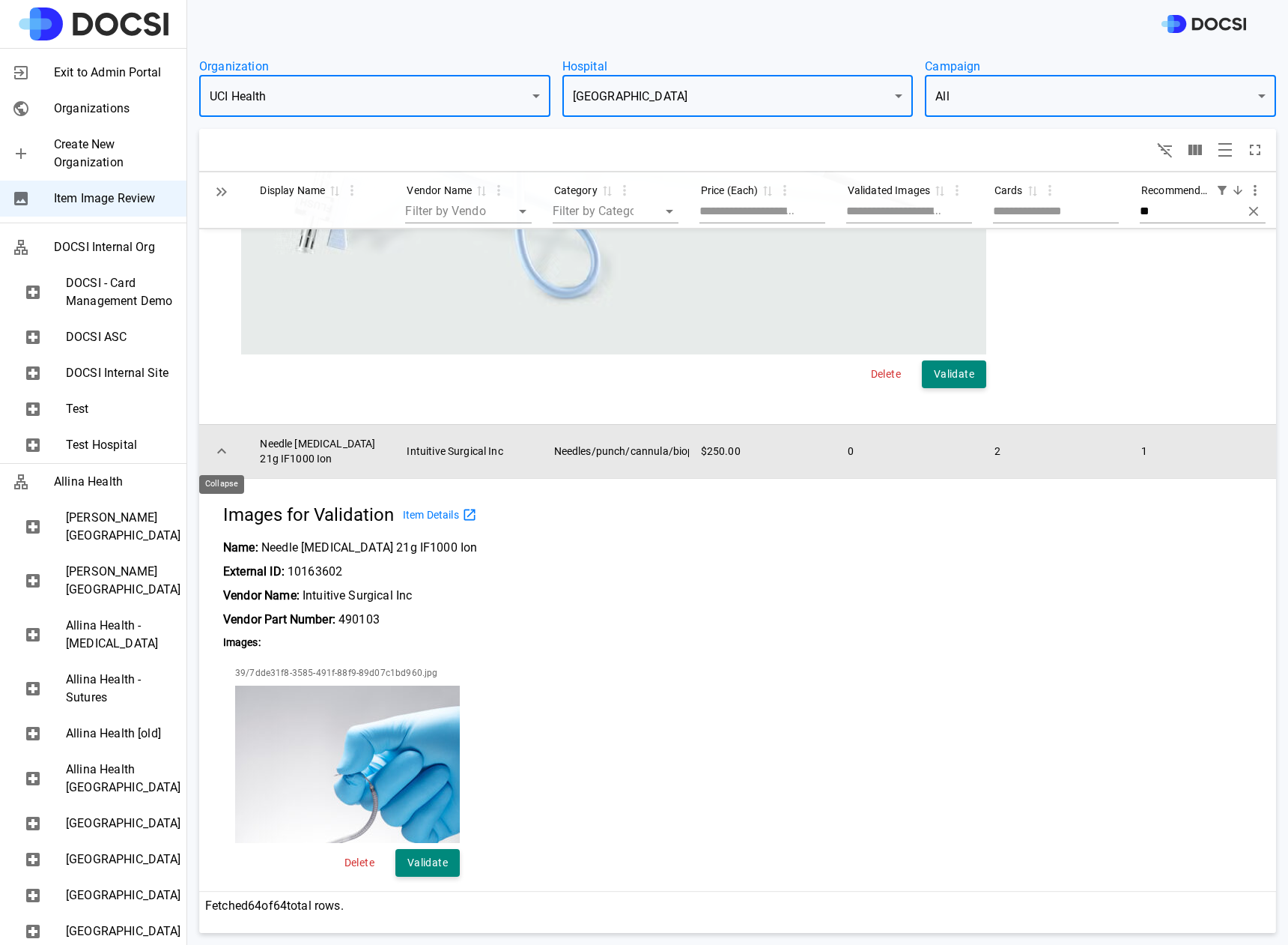
click at [225, 461] on button "Expand" at bounding box center [221, 451] width 27 height 27
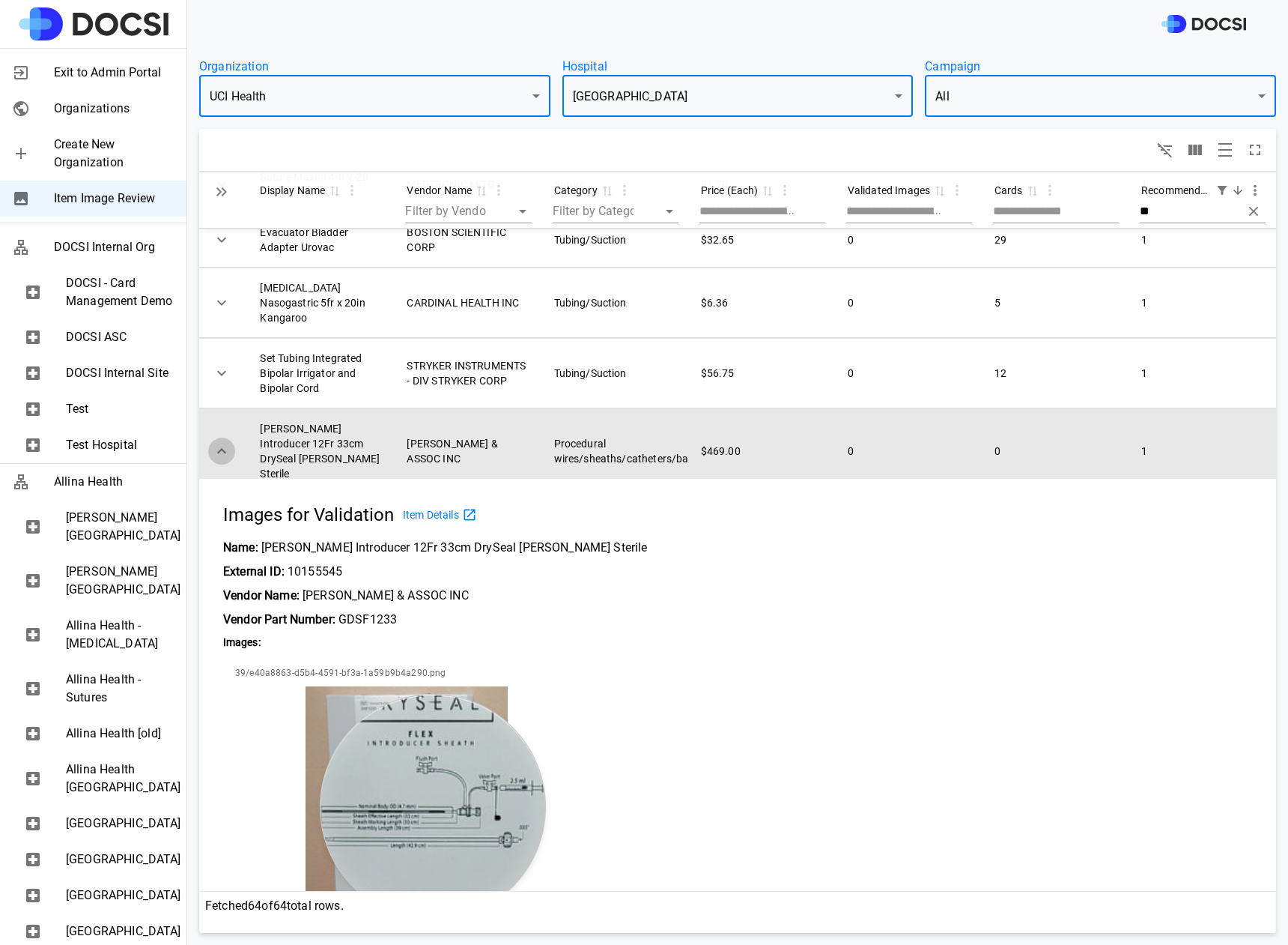
click at [220, 448] on icon "Expand" at bounding box center [221, 450] width 9 height 5
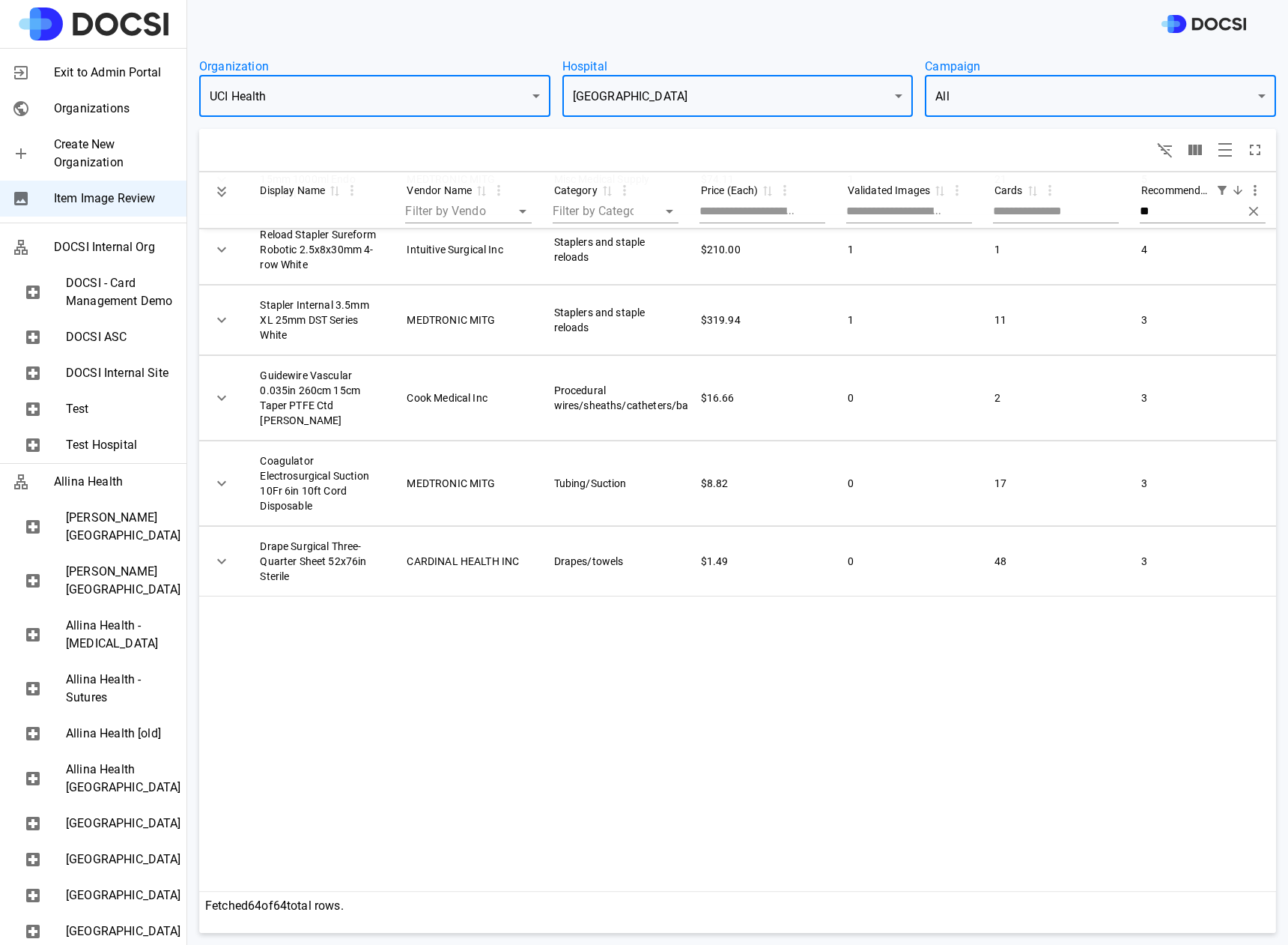
scroll to position [0, 0]
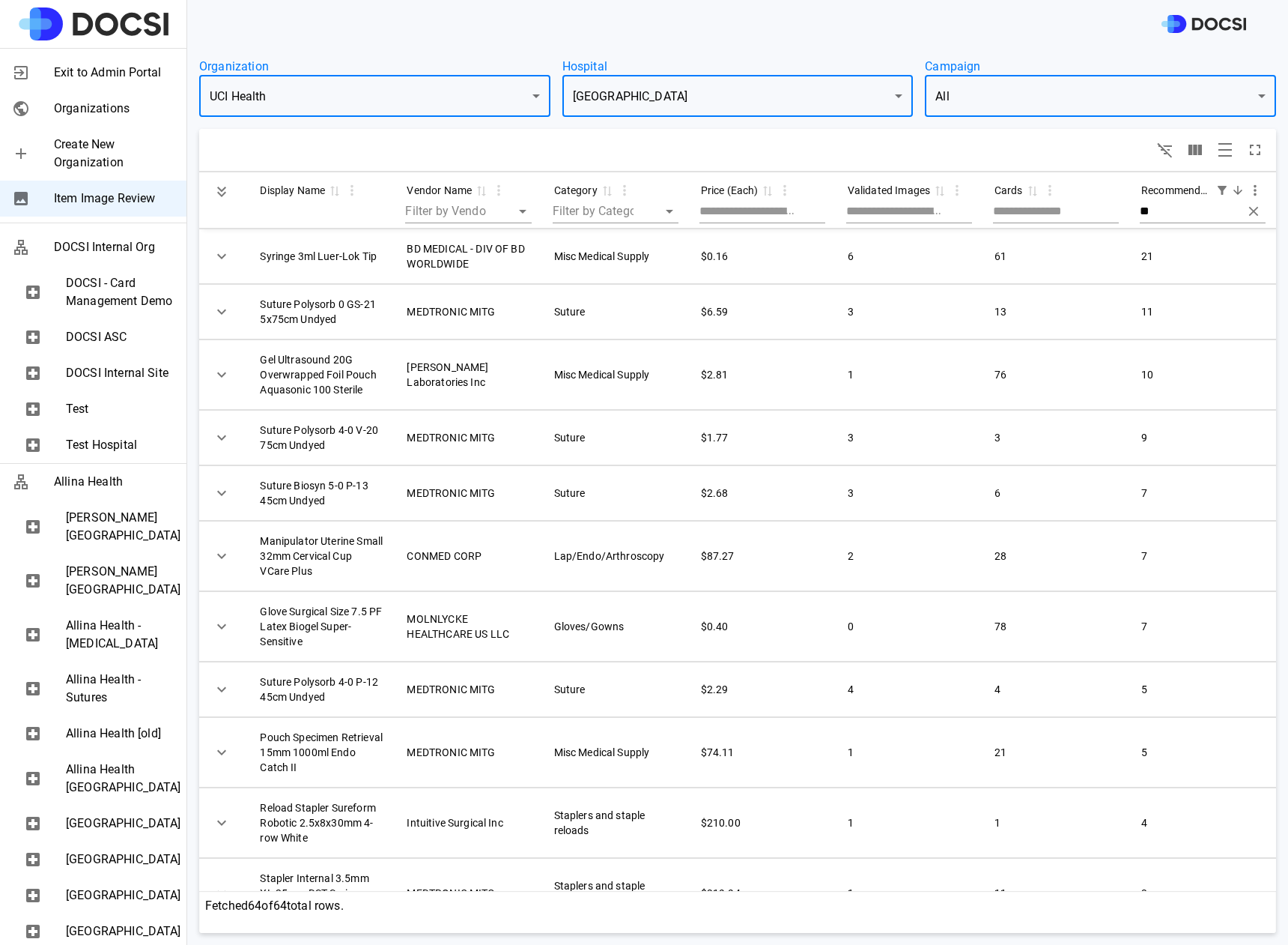
click at [388, 143] on div at bounding box center [738, 150] width 1077 height 42
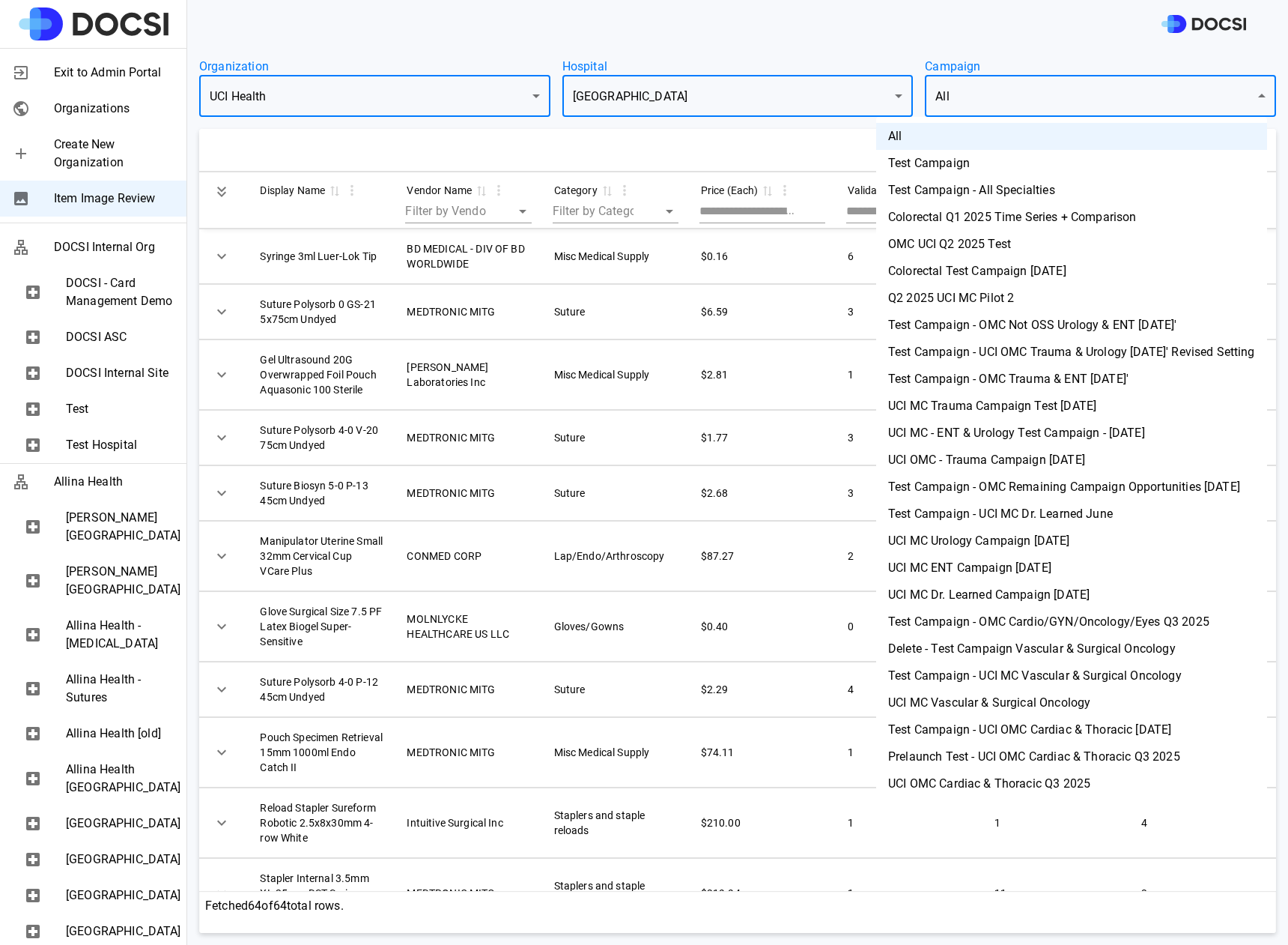
click at [979, 90] on body "Exit to Admin Portal Organizations Create New Organization Item Image Review DO…" at bounding box center [644, 472] width 1288 height 945
click at [1034, 777] on li "UCI OMC Cardiac & Thoracic Q3 2025" at bounding box center [1072, 783] width 391 height 27
type input "***"
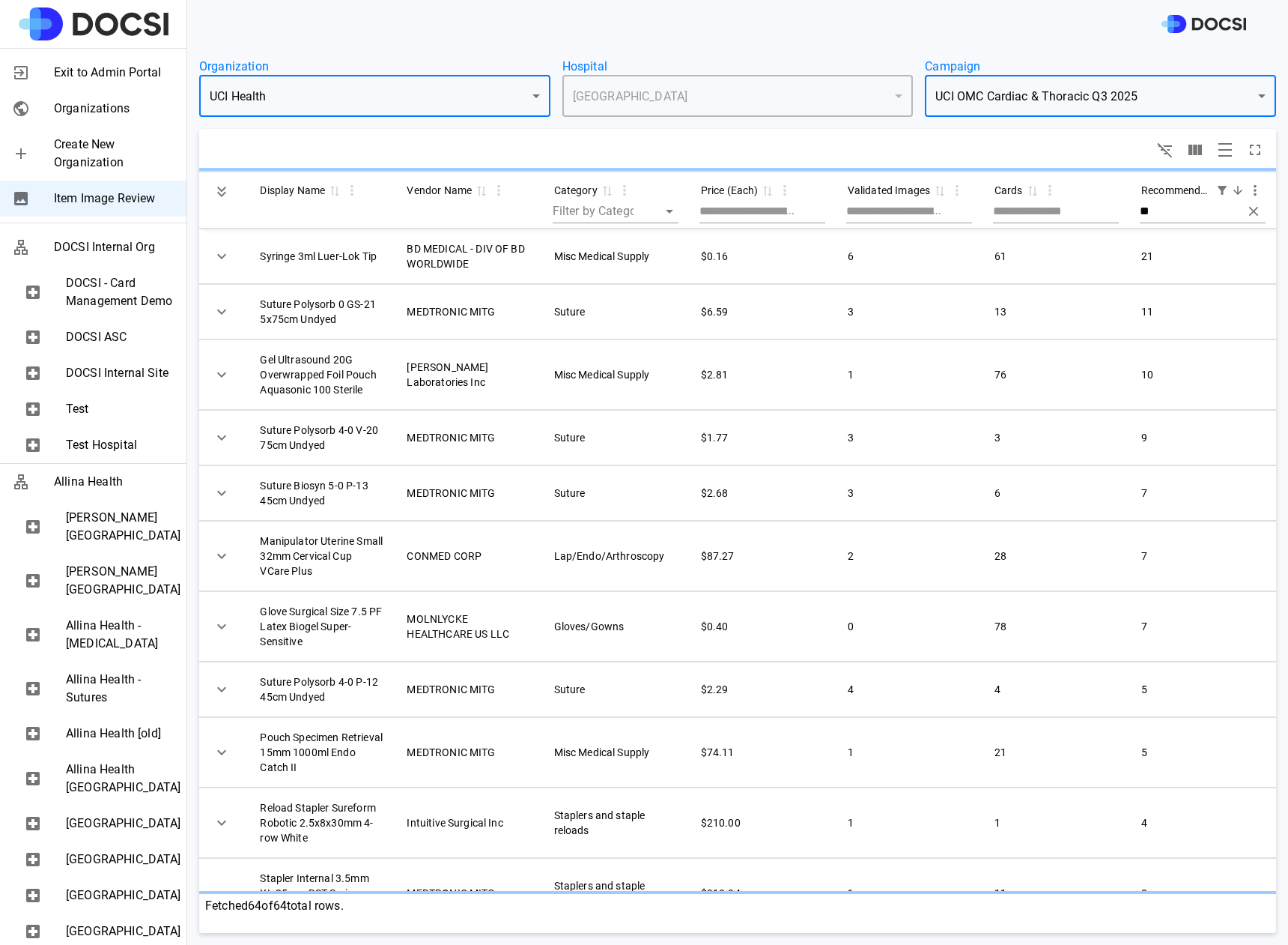
scroll to position [0, 0]
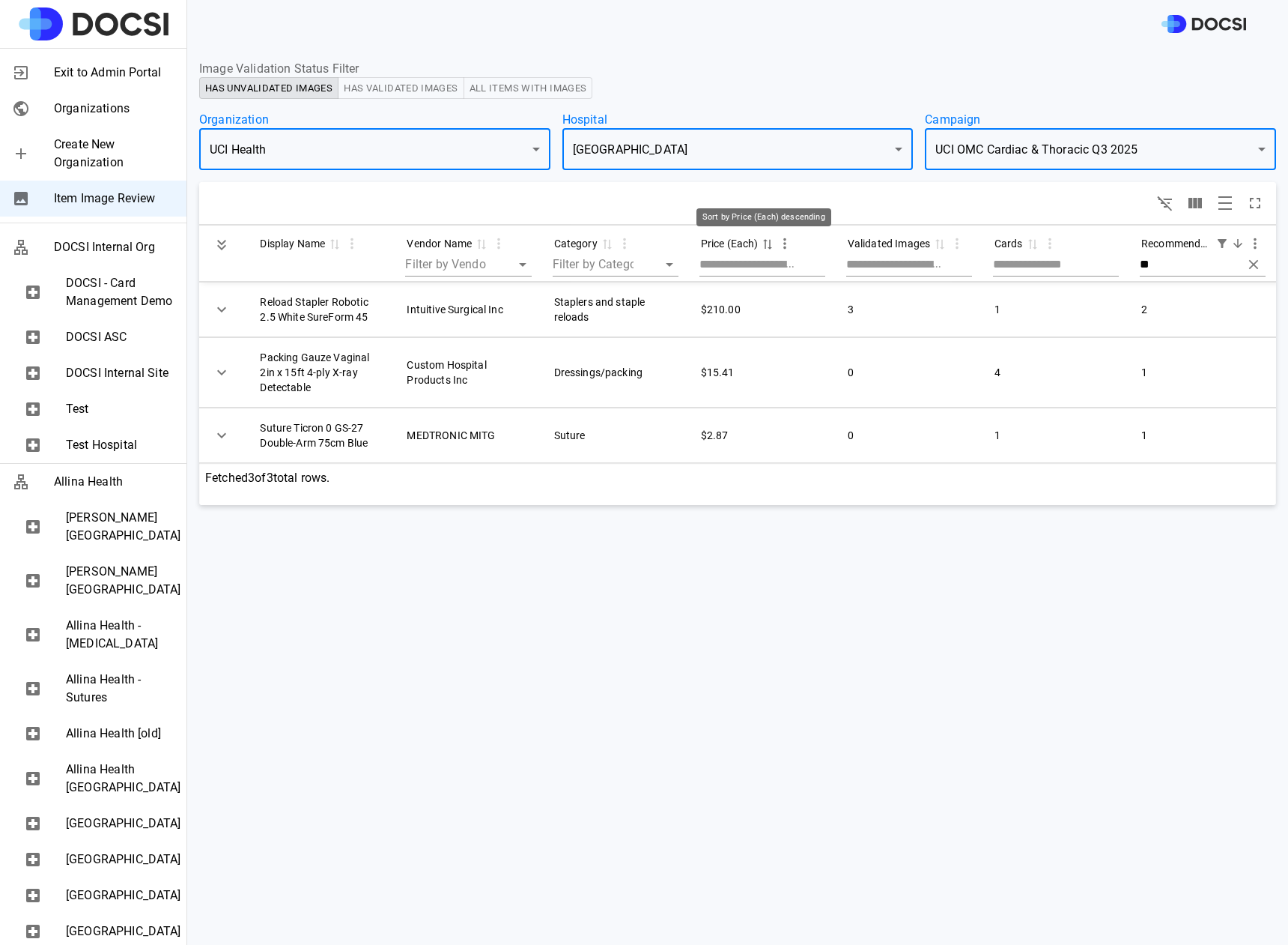
click at [763, 241] on icon "Sort by Price (Each) descending" at bounding box center [768, 244] width 13 height 12
click at [1137, 148] on body "Exit to Admin Portal Organizations Create New Organization Item Image Review DO…" at bounding box center [644, 472] width 1288 height 945
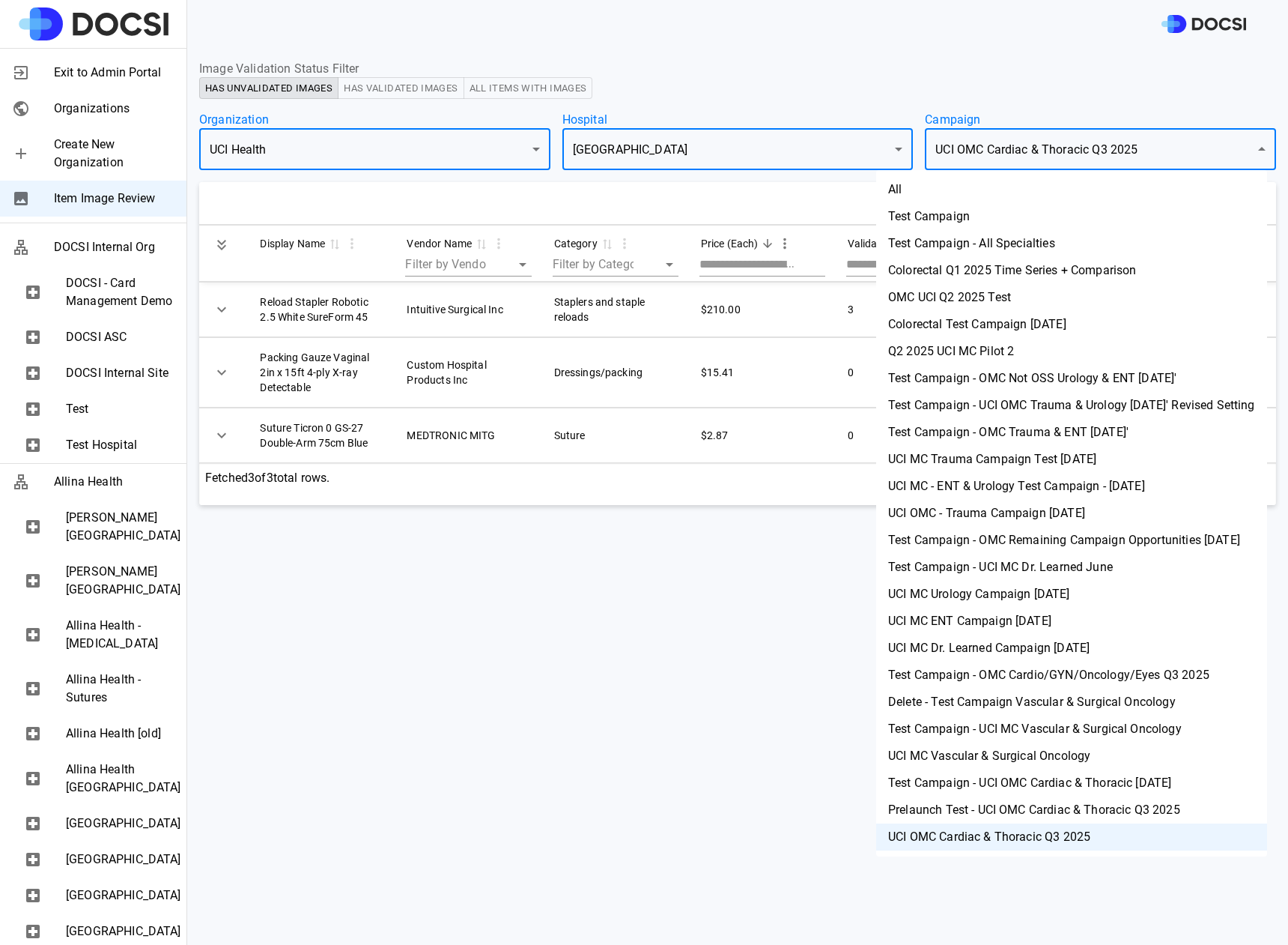
click at [901, 192] on li "All" at bounding box center [1072, 190] width 391 height 27
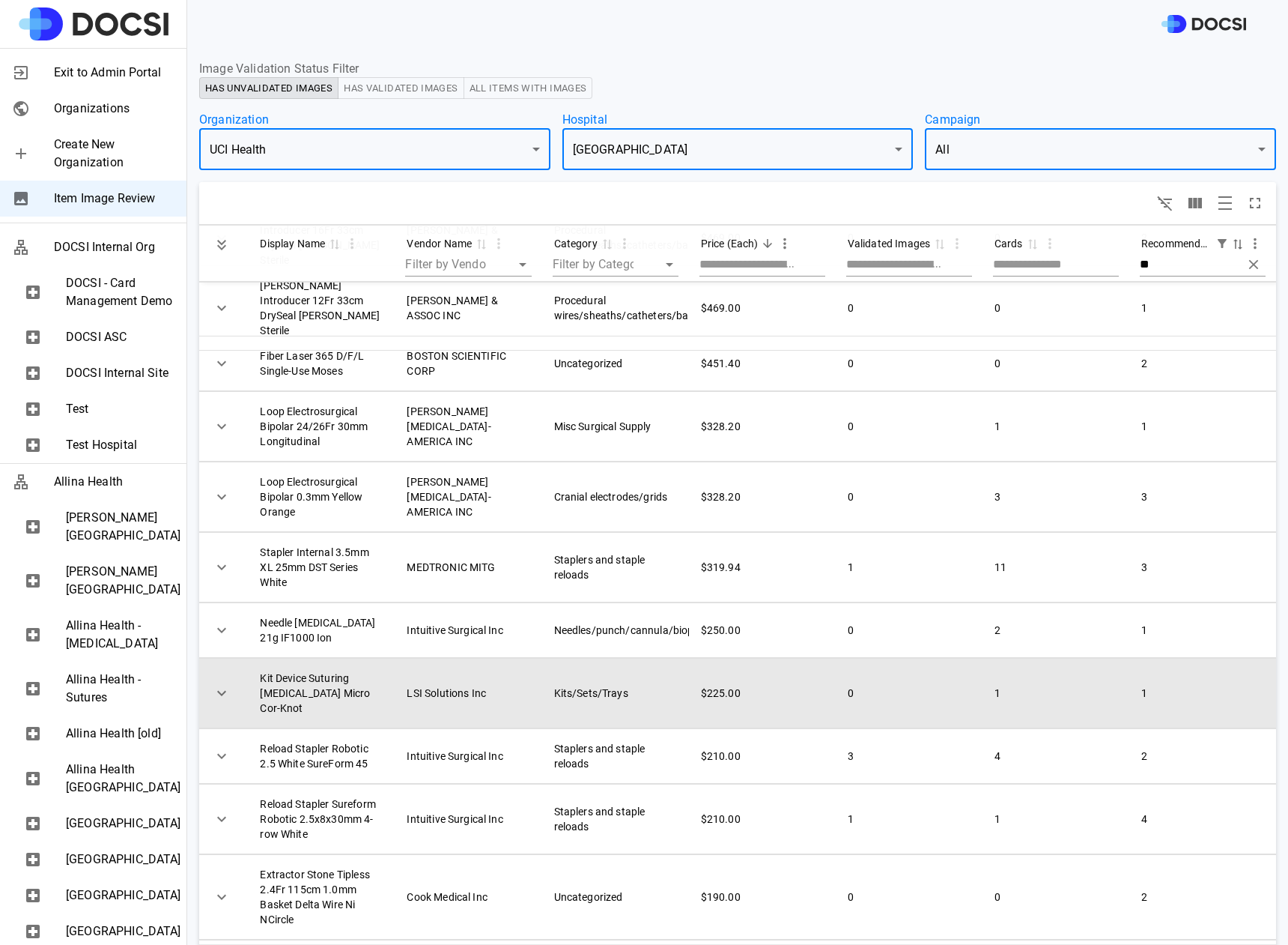
scroll to position [256, 0]
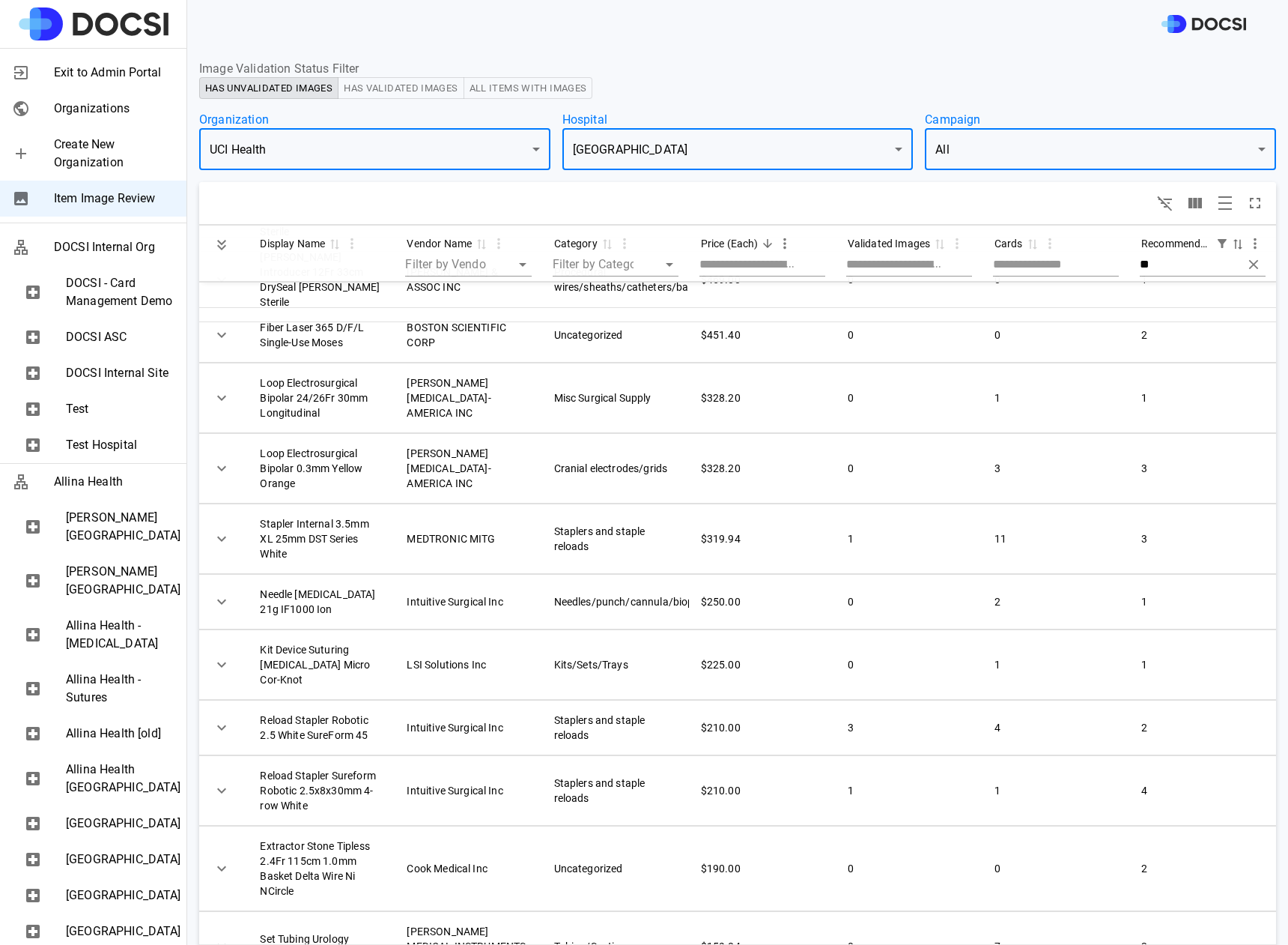
click at [1066, 152] on body "Exit to Admin Portal Organizations Create New Organization Item Image Review DO…" at bounding box center [644, 472] width 1288 height 945
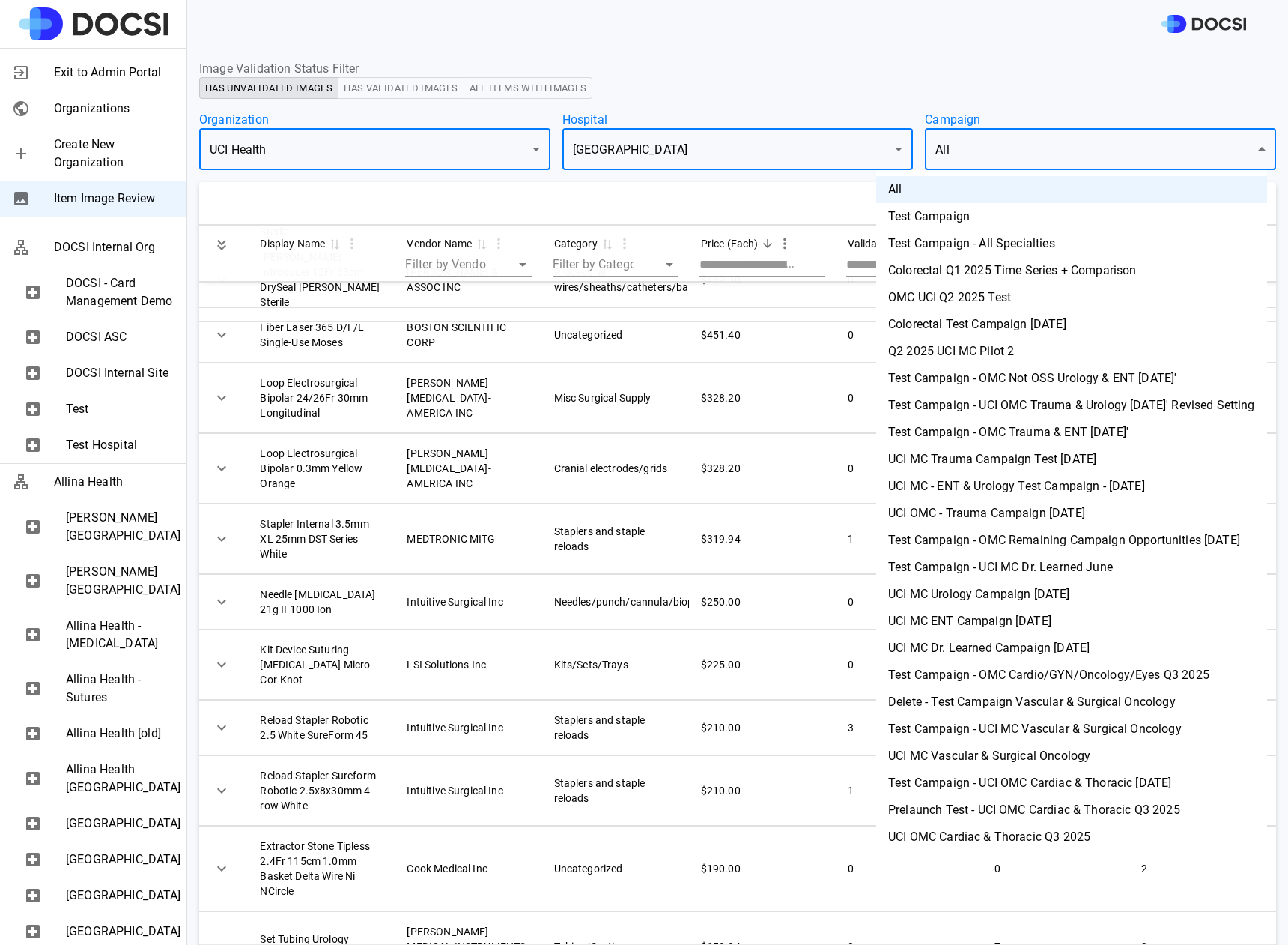
click at [1057, 835] on li "UCI OMC Cardiac & Thoracic Q3 2025" at bounding box center [1072, 837] width 391 height 27
type input "***"
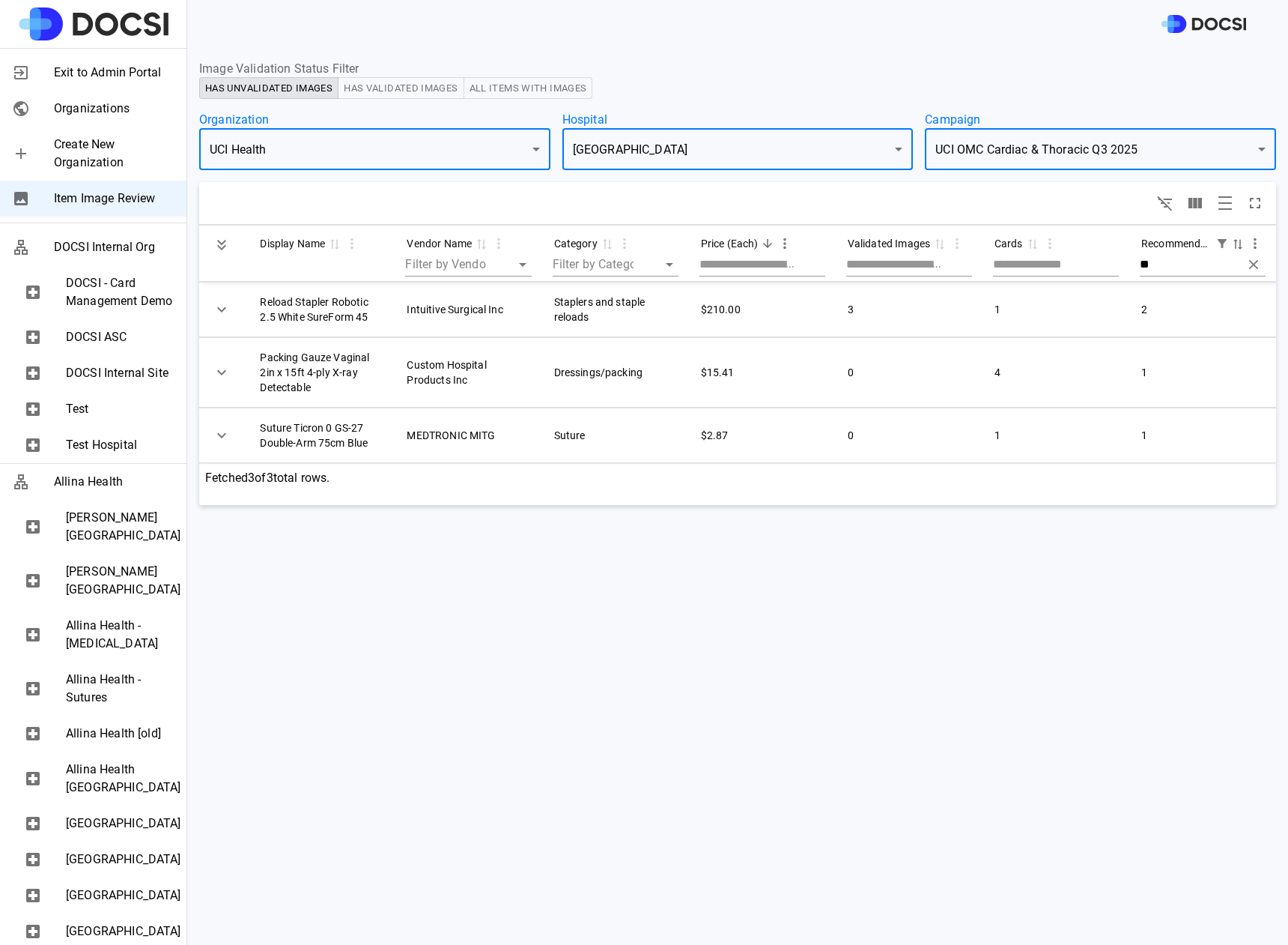
scroll to position [0, 0]
click at [1040, 191] on div at bounding box center [738, 203] width 1077 height 42
click at [661, 58] on div "Image Validation Status Filter Has Unvalidated Images Has Validated Images All …" at bounding box center [738, 282] width 1101 height 469
click at [527, 86] on button "All Items With Images" at bounding box center [528, 88] width 130 height 22
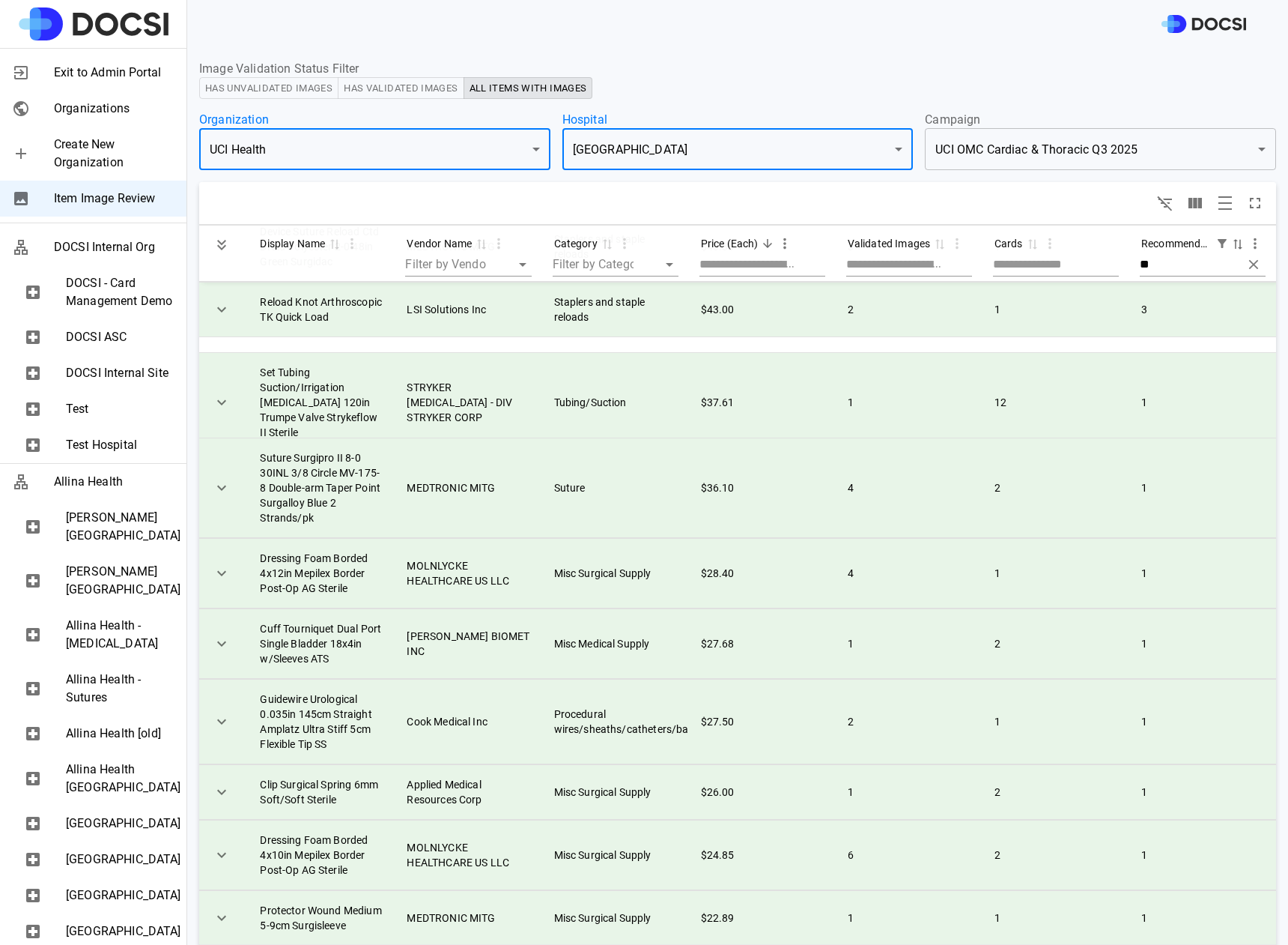
click at [853, 64] on legend "Image Validation Status Filter" at bounding box center [738, 68] width 1077 height 17
